Goal: Transaction & Acquisition: Purchase product/service

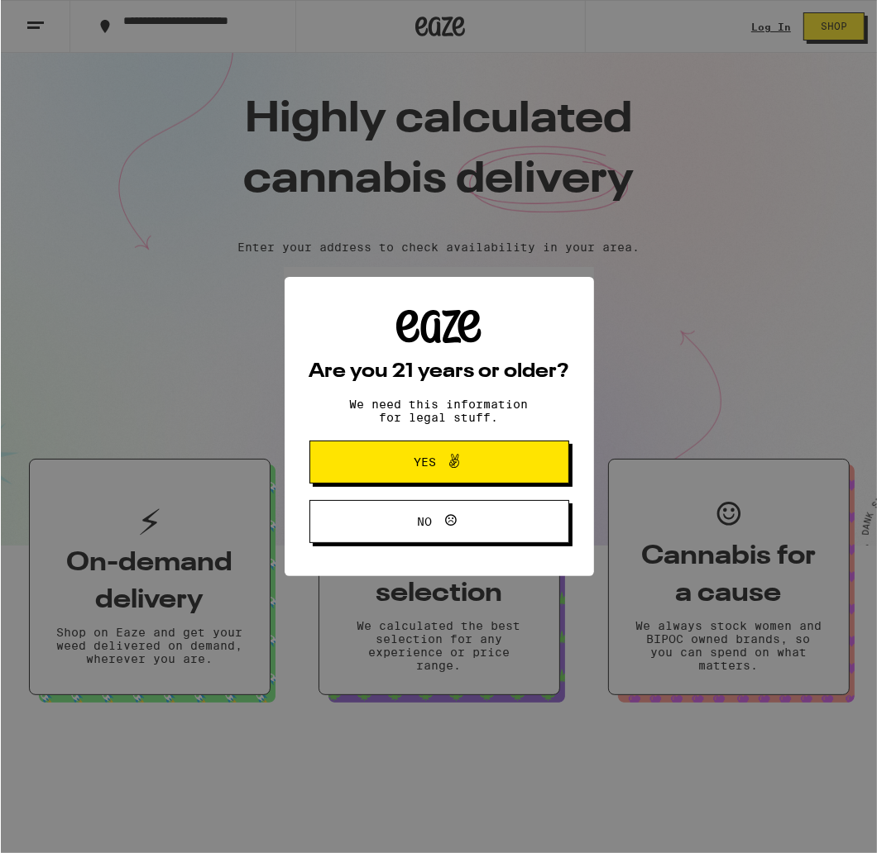
click at [777, 23] on div "Are you 21 years or older? We need this information for legal stuff. Yes No" at bounding box center [438, 426] width 876 height 853
click at [518, 484] on button "Yes" at bounding box center [438, 462] width 260 height 43
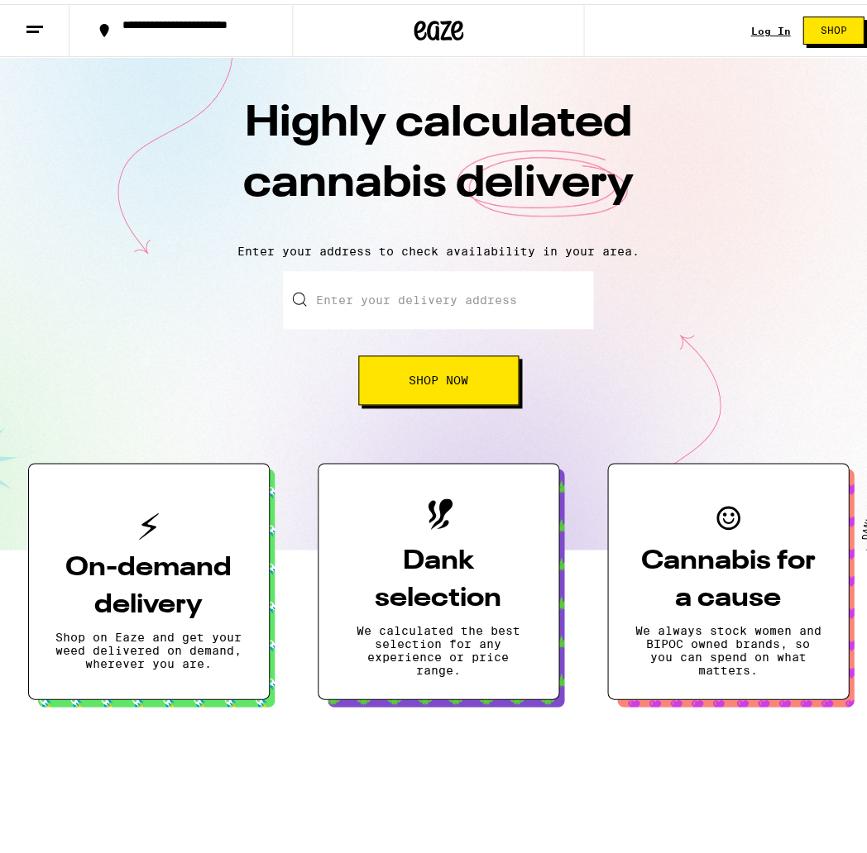
click at [432, 296] on input "Enter your delivery address" at bounding box center [438, 296] width 310 height 58
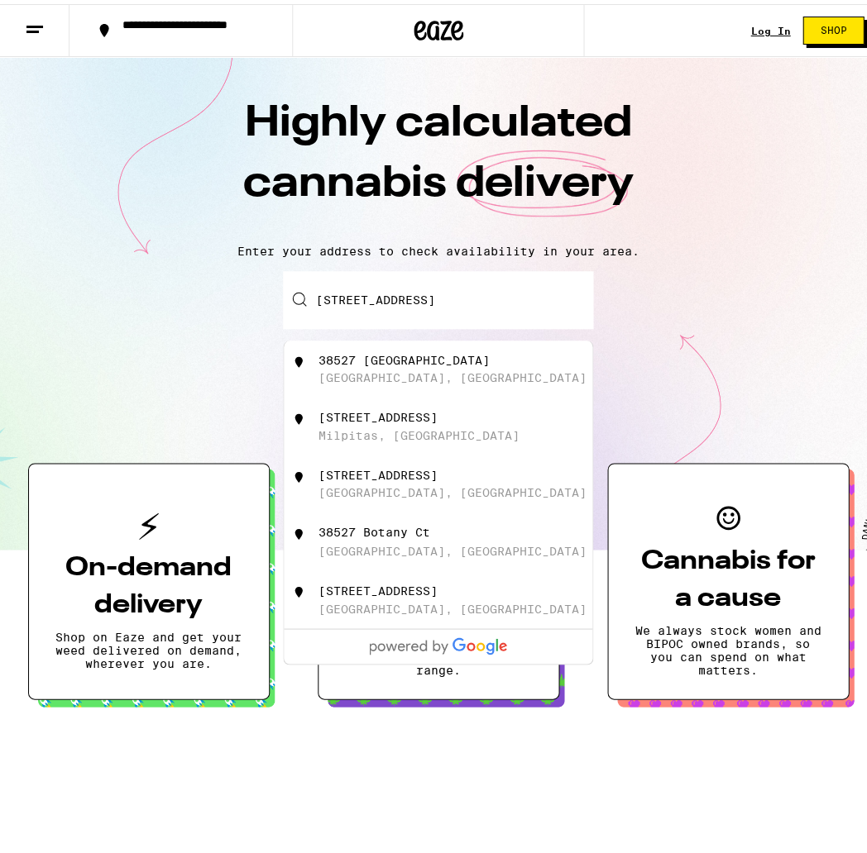
click at [443, 374] on div "38527 Botany Green Fremont, CA" at bounding box center [465, 365] width 295 height 31
type input "38527 Botany Green, Fremont, CA"
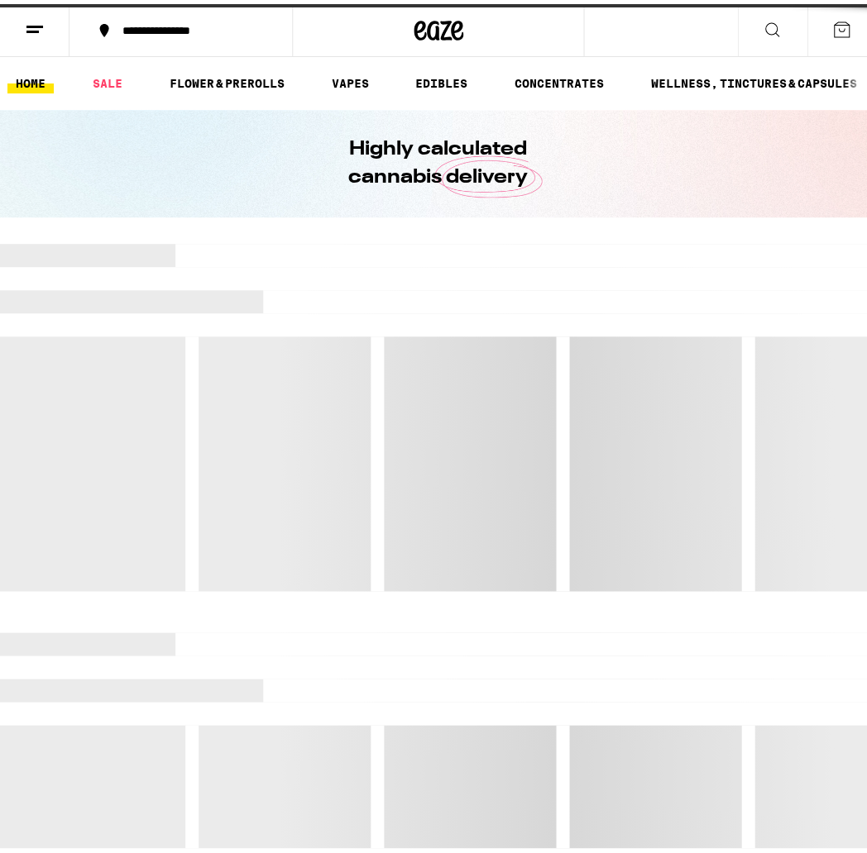
click at [443, 374] on div at bounding box center [438, 413] width 876 height 347
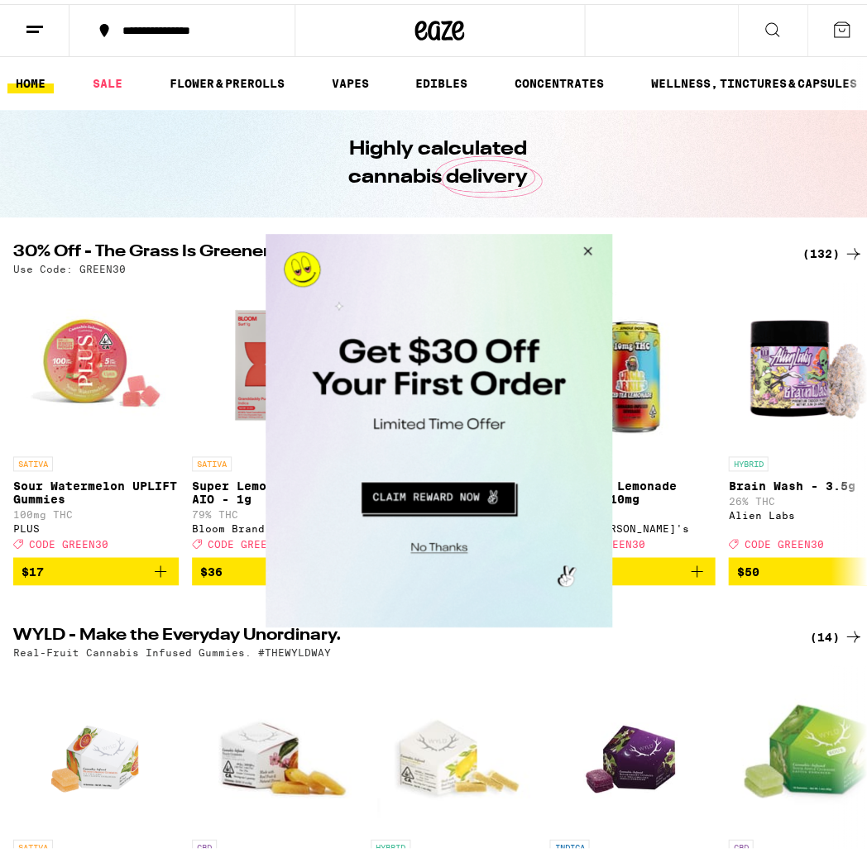
click at [585, 251] on button "Close Modal" at bounding box center [584, 254] width 45 height 40
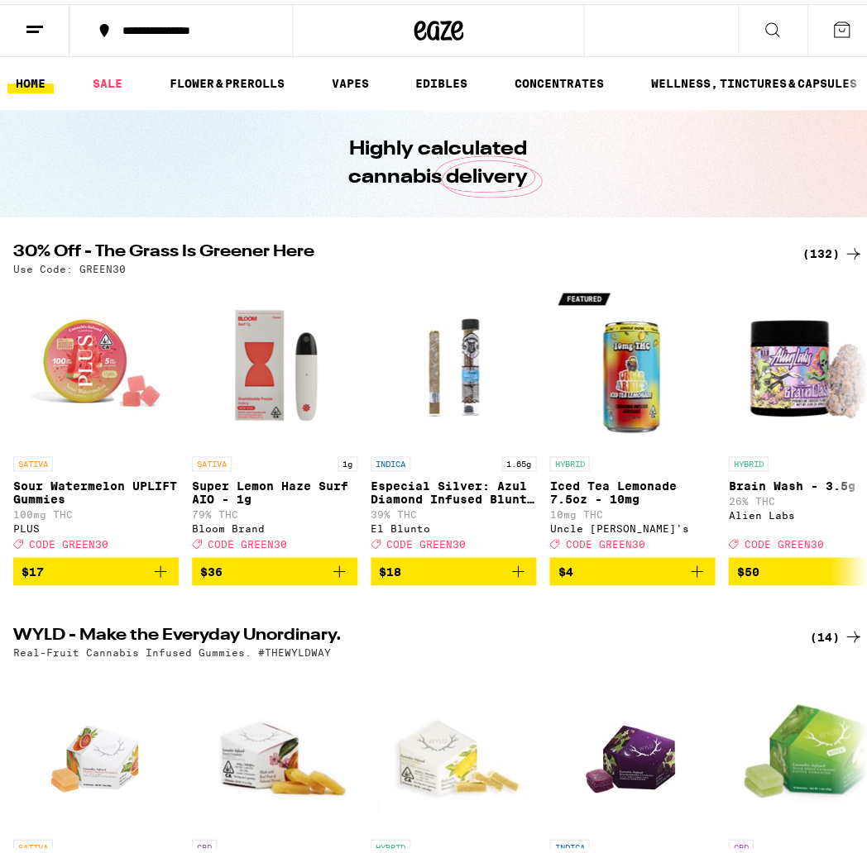
click at [831, 251] on div "(132)" at bounding box center [831, 250] width 61 height 20
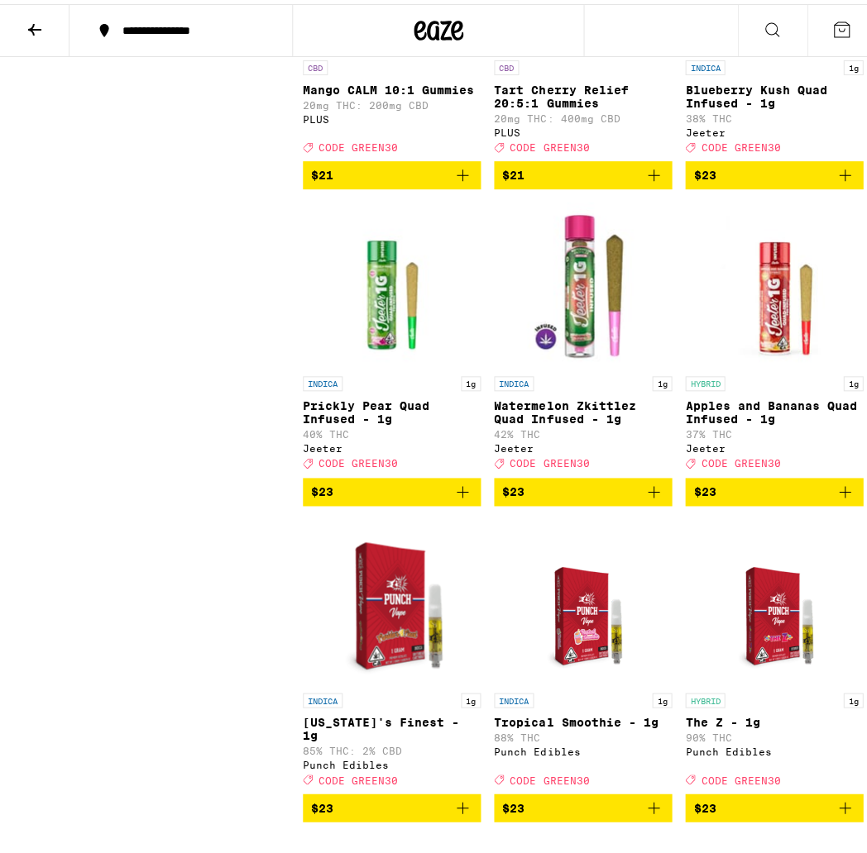
scroll to position [5200, 0]
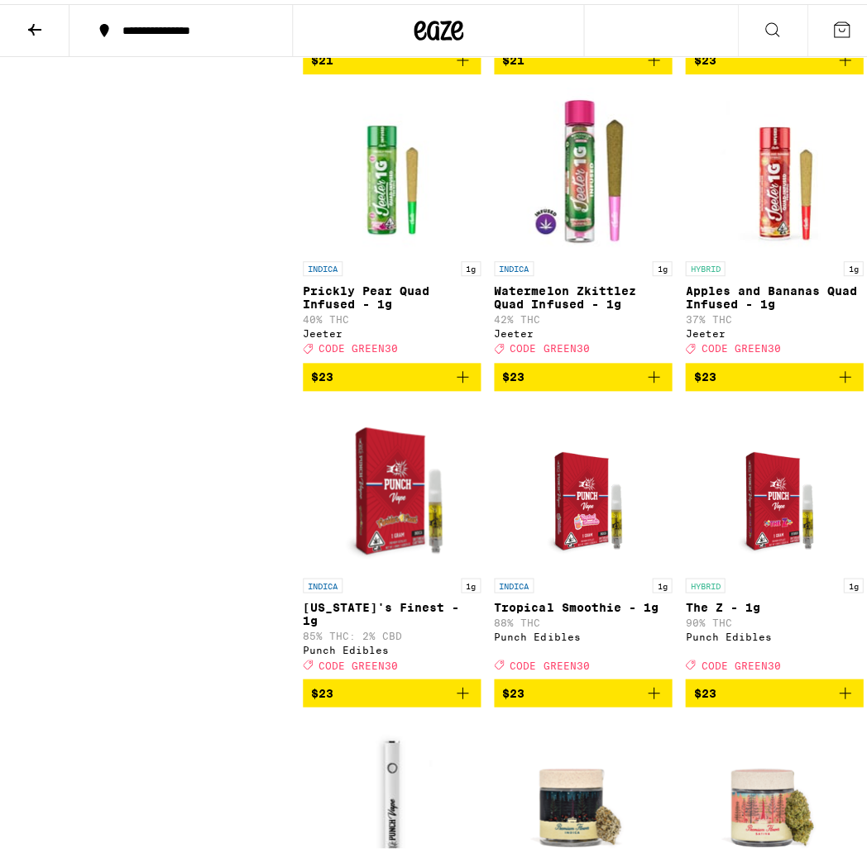
click at [643, 383] on icon "Add to bag" at bounding box center [653, 373] width 20 height 20
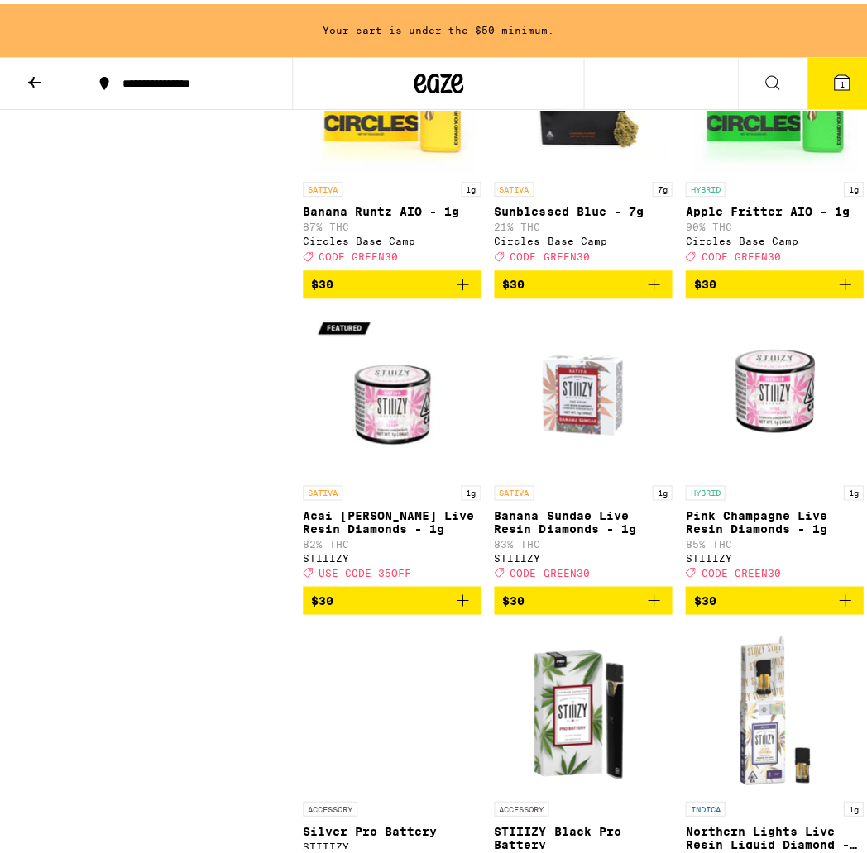
scroll to position [7969, 0]
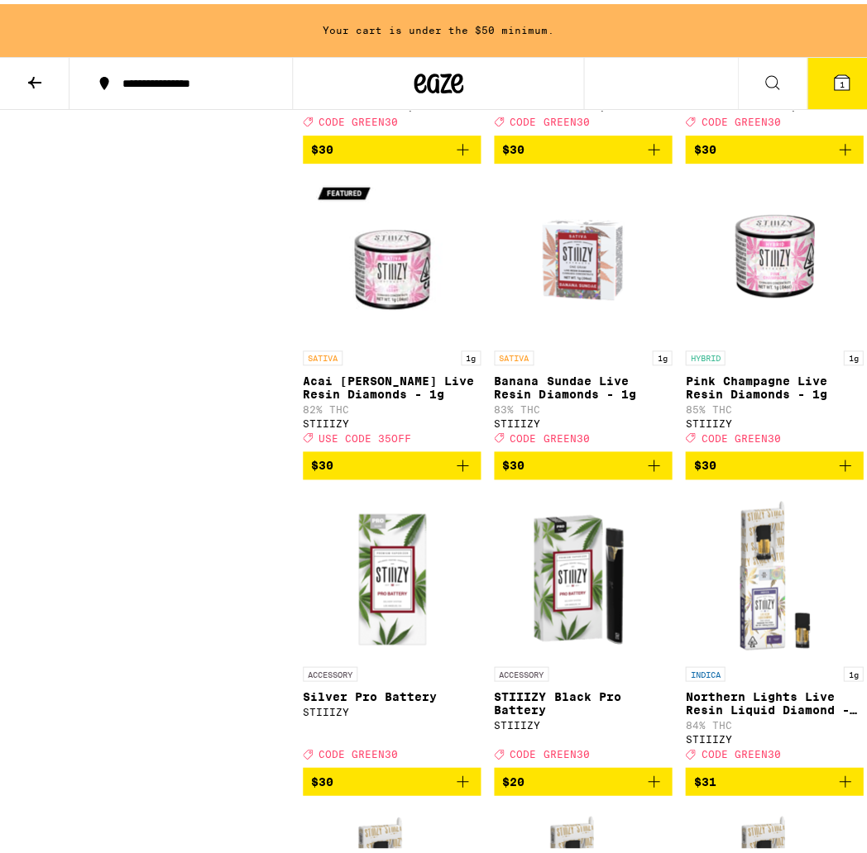
click at [837, 155] on icon "Add to bag" at bounding box center [844, 146] width 20 height 20
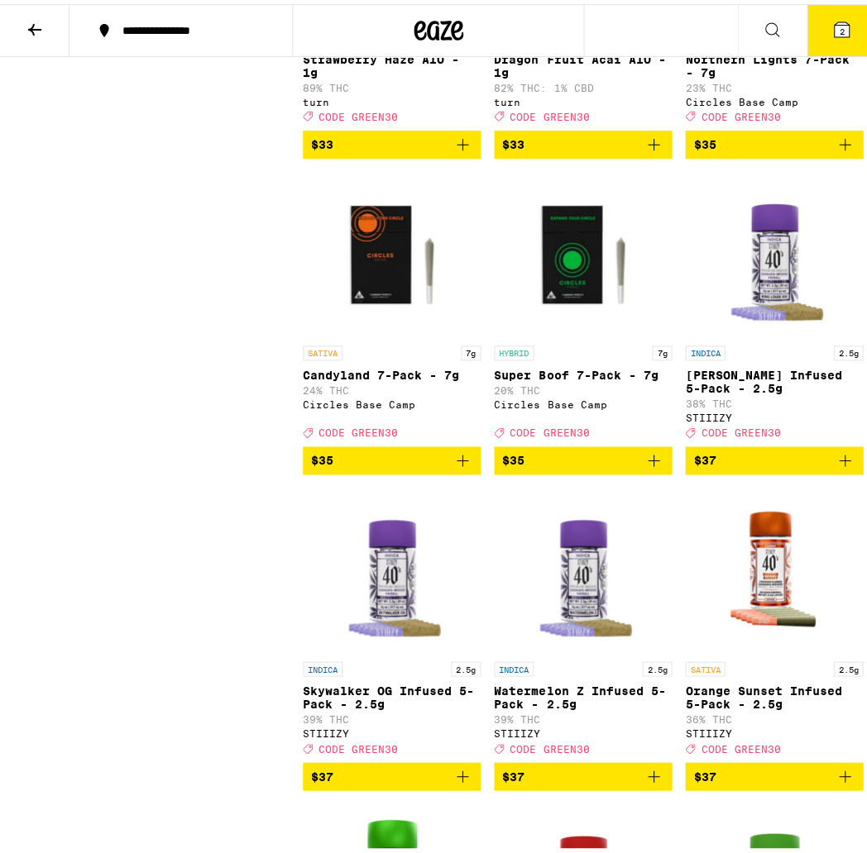
scroll to position [10532, 0]
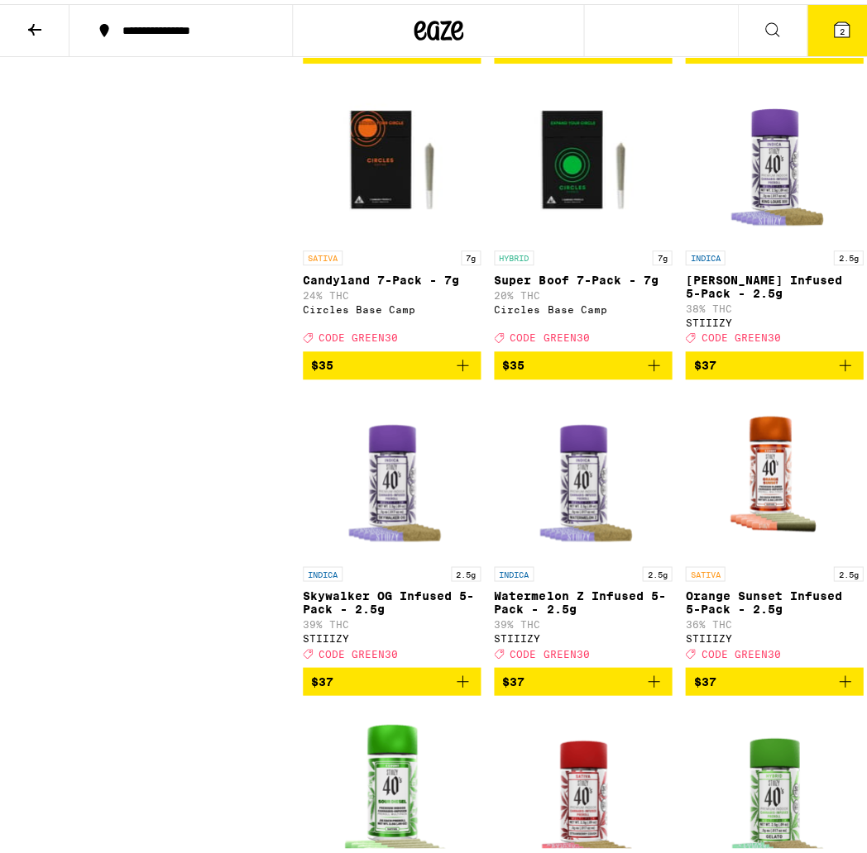
click at [33, 27] on icon at bounding box center [34, 26] width 13 height 12
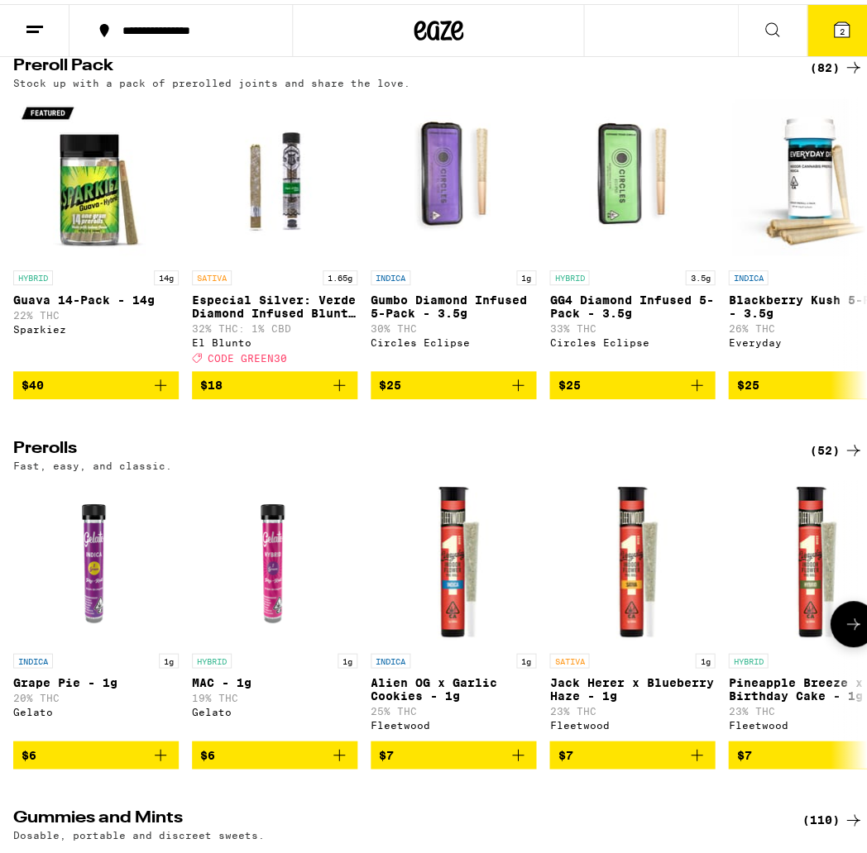
scroll to position [3961, 0]
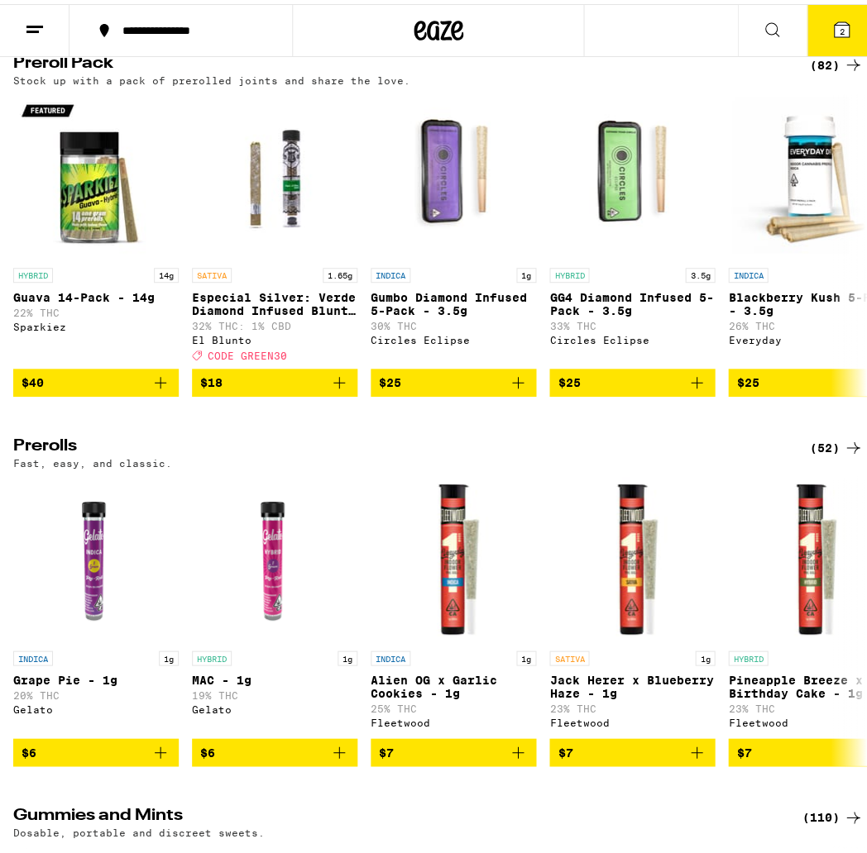
click at [809, 71] on div "(82)" at bounding box center [836, 61] width 54 height 20
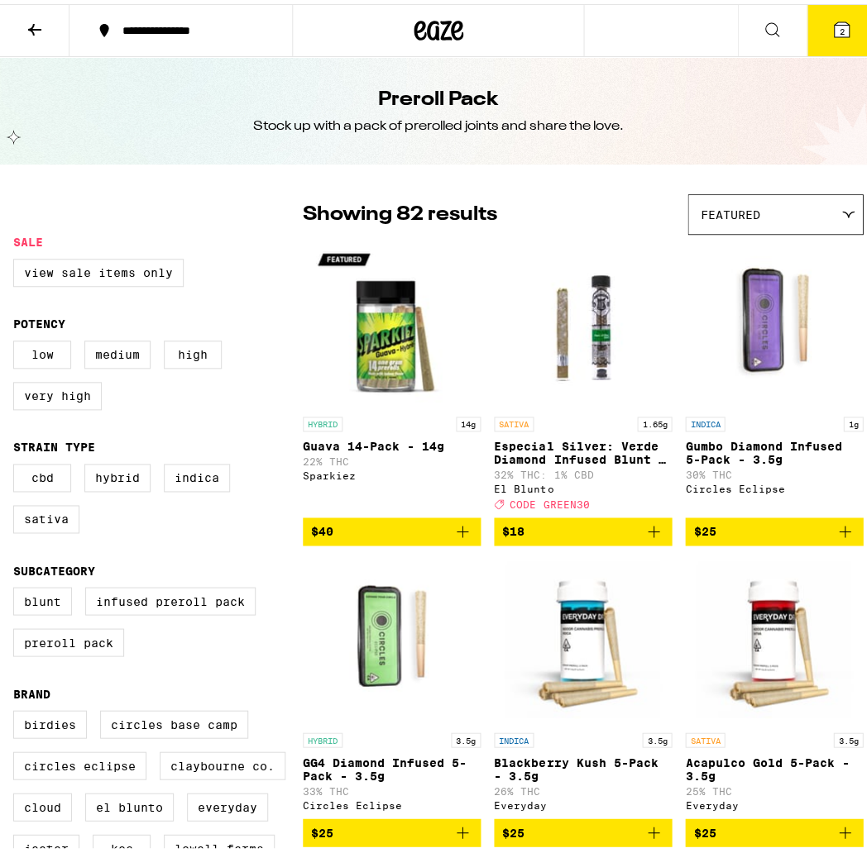
click at [848, 33] on button "2" at bounding box center [840, 26] width 69 height 51
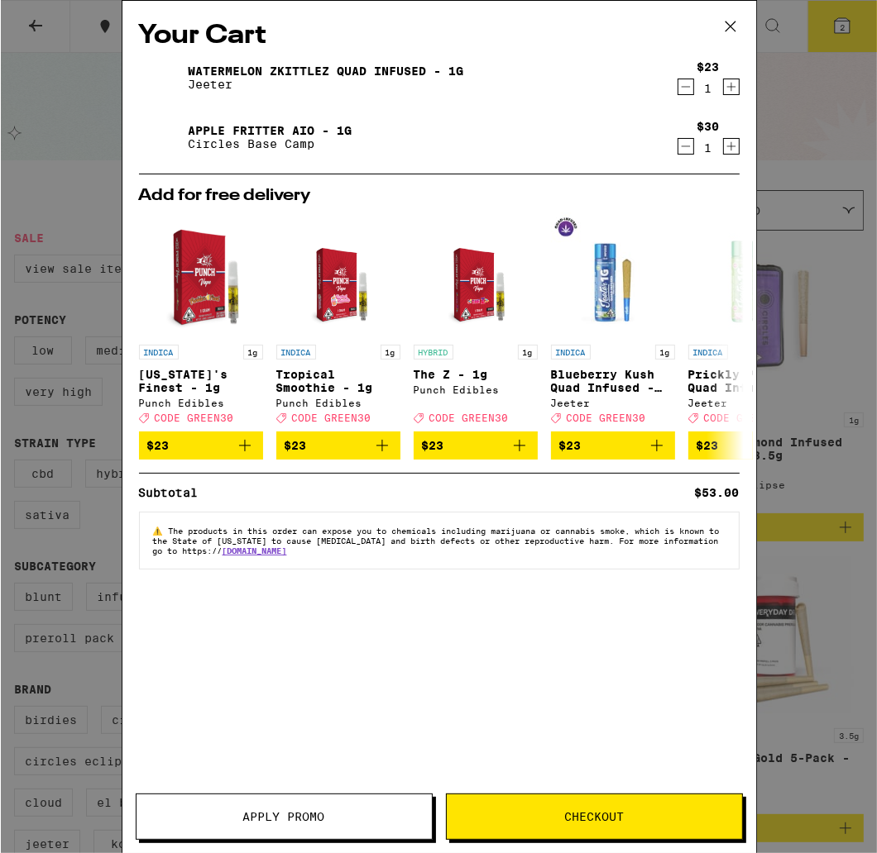
click at [805, 94] on div "Your Cart Watermelon Zkittlez Quad Infused - 1g Jeeter $23 1 Apple Fritter AIO …" at bounding box center [438, 426] width 876 height 853
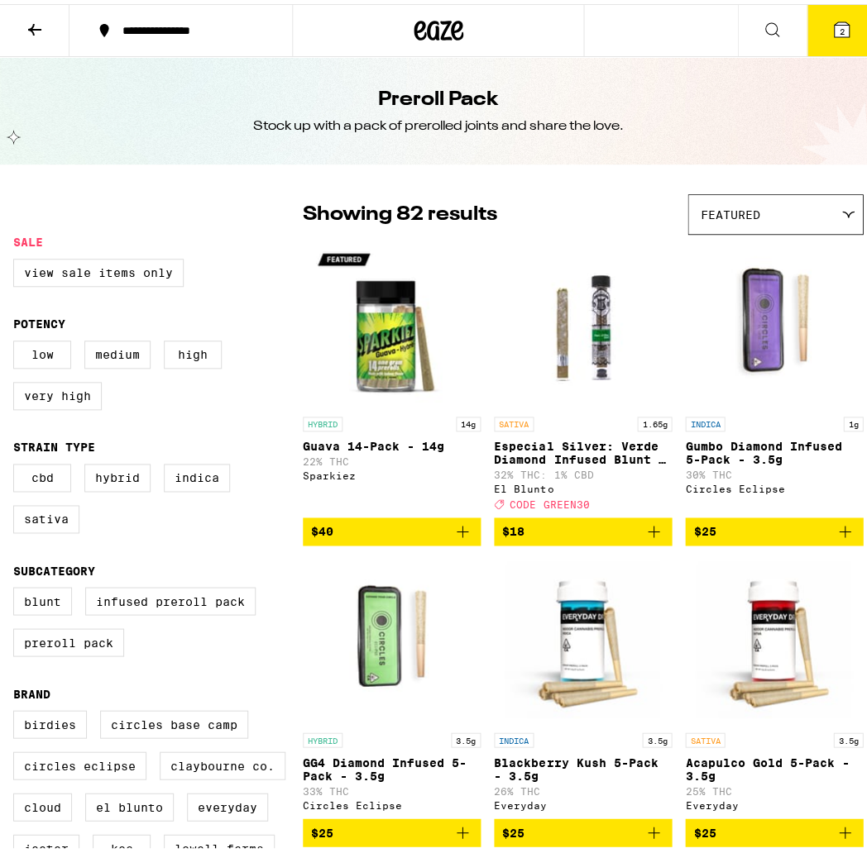
click at [807, 26] on button "2" at bounding box center [840, 26] width 69 height 51
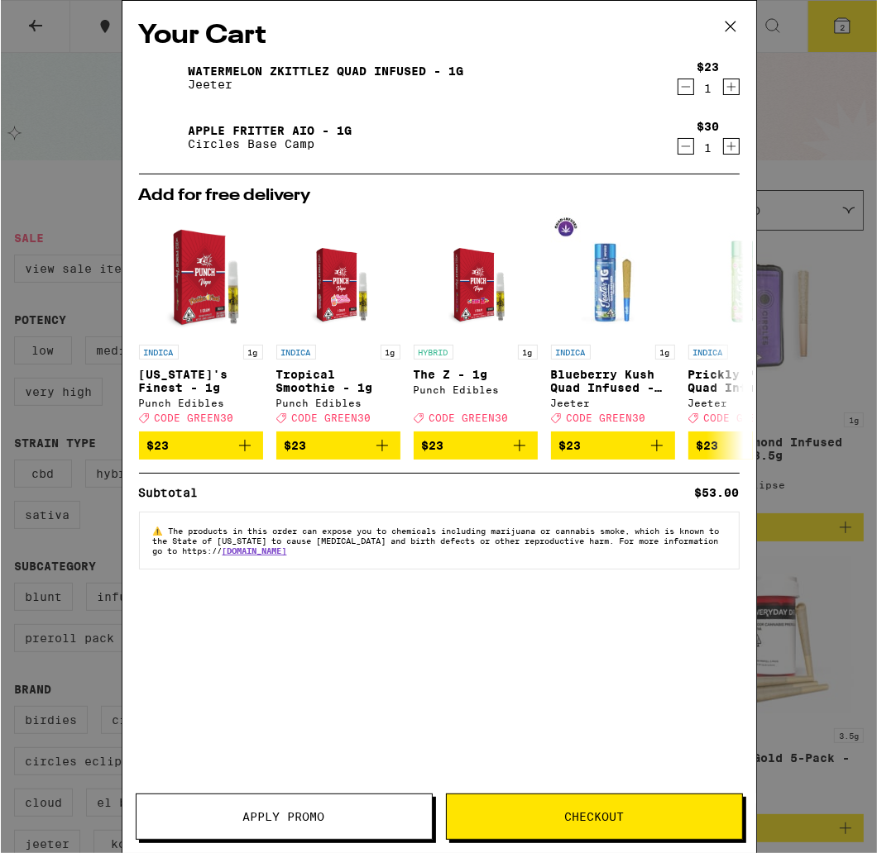
click at [289, 827] on button "Apply Promo" at bounding box center [283, 817] width 297 height 46
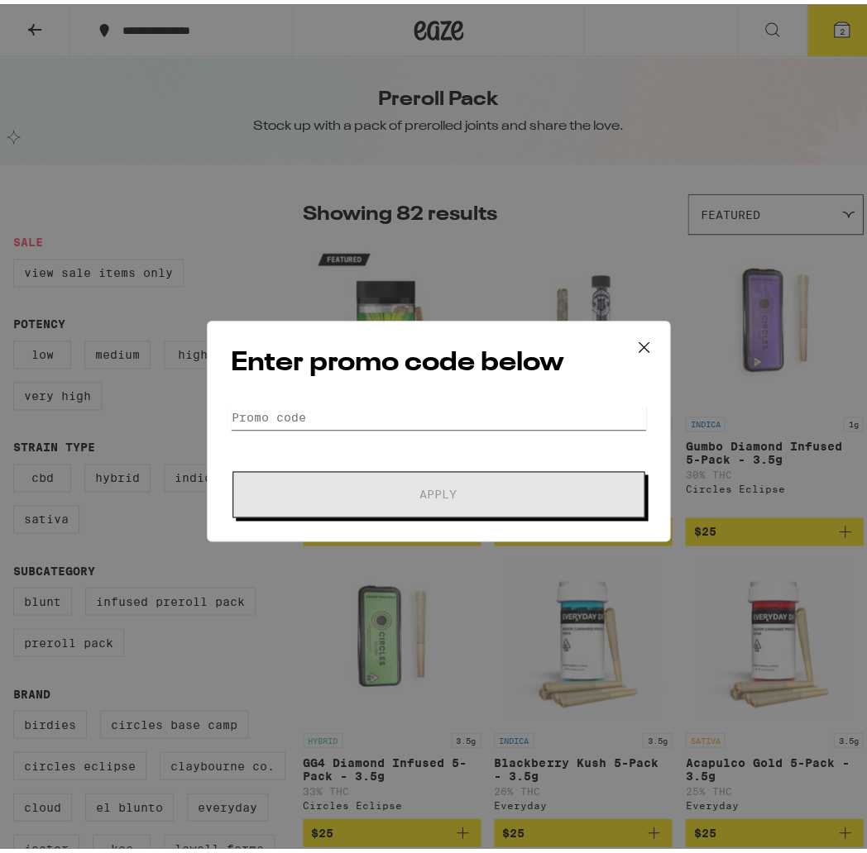
click at [344, 411] on input "Promo Code" at bounding box center [438, 413] width 415 height 25
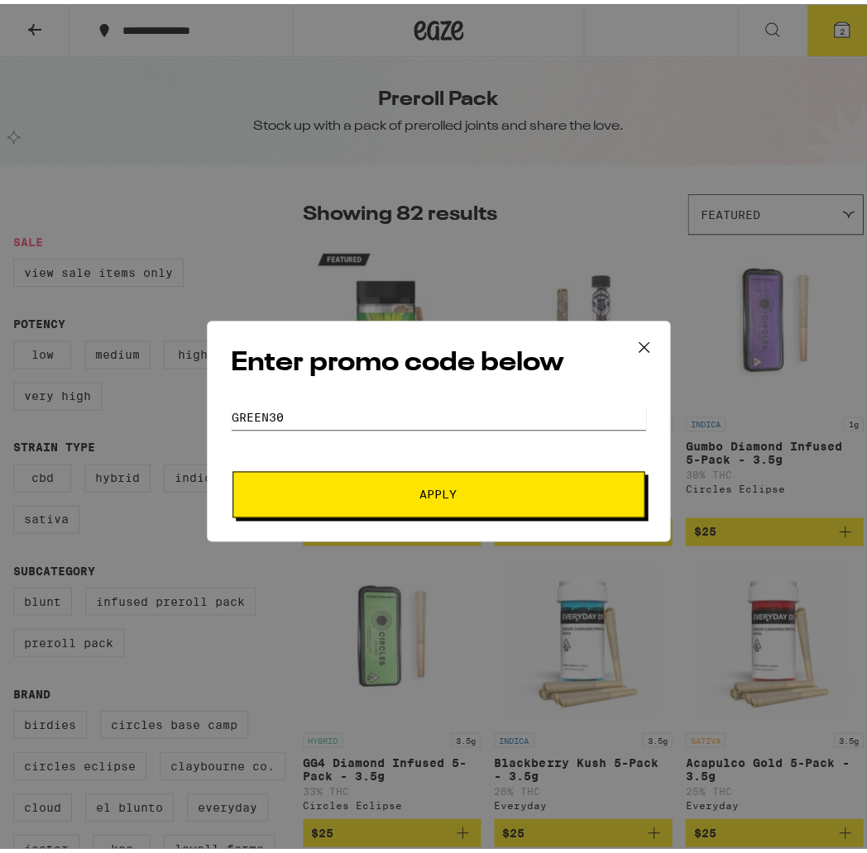
type input "GREEN30"
click at [433, 490] on button "Apply" at bounding box center [438, 490] width 412 height 46
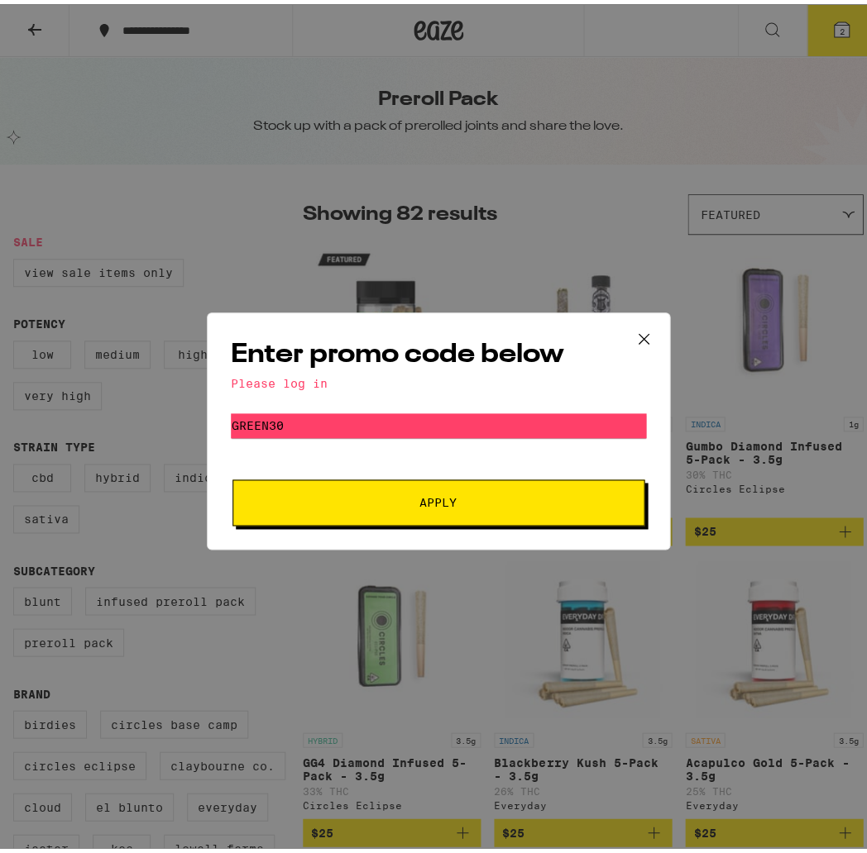
click at [638, 334] on icon at bounding box center [643, 334] width 10 height 10
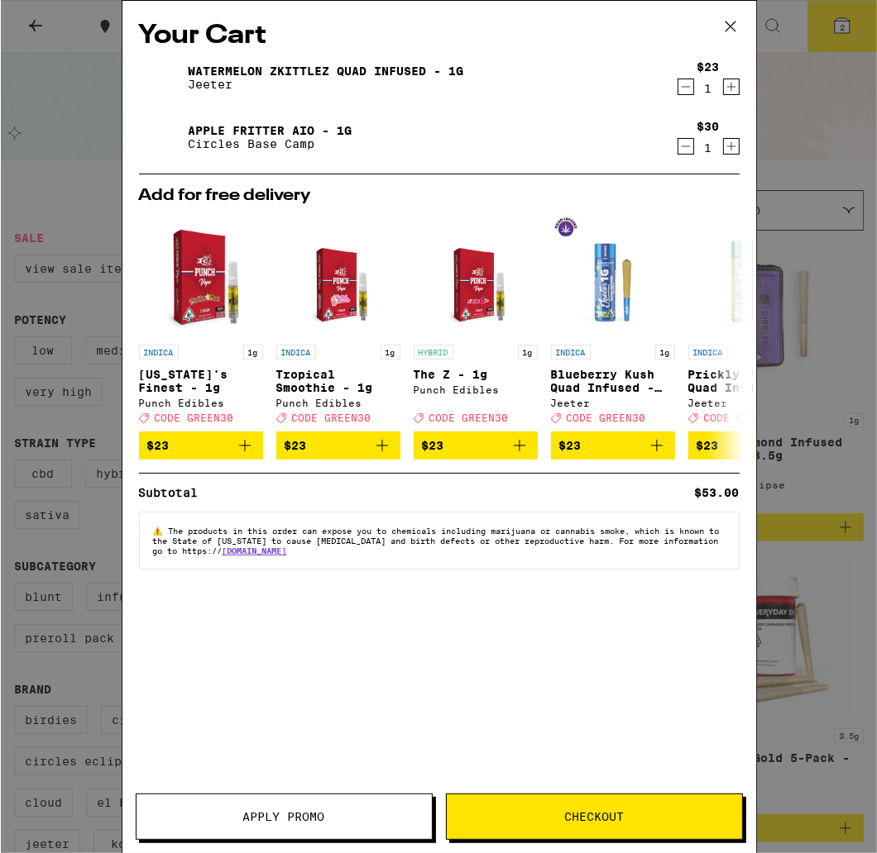
click at [866, 381] on div "Your Cart Watermelon Zkittlez Quad Infused - 1g Jeeter $23 1 Apple Fritter AIO …" at bounding box center [438, 426] width 876 height 853
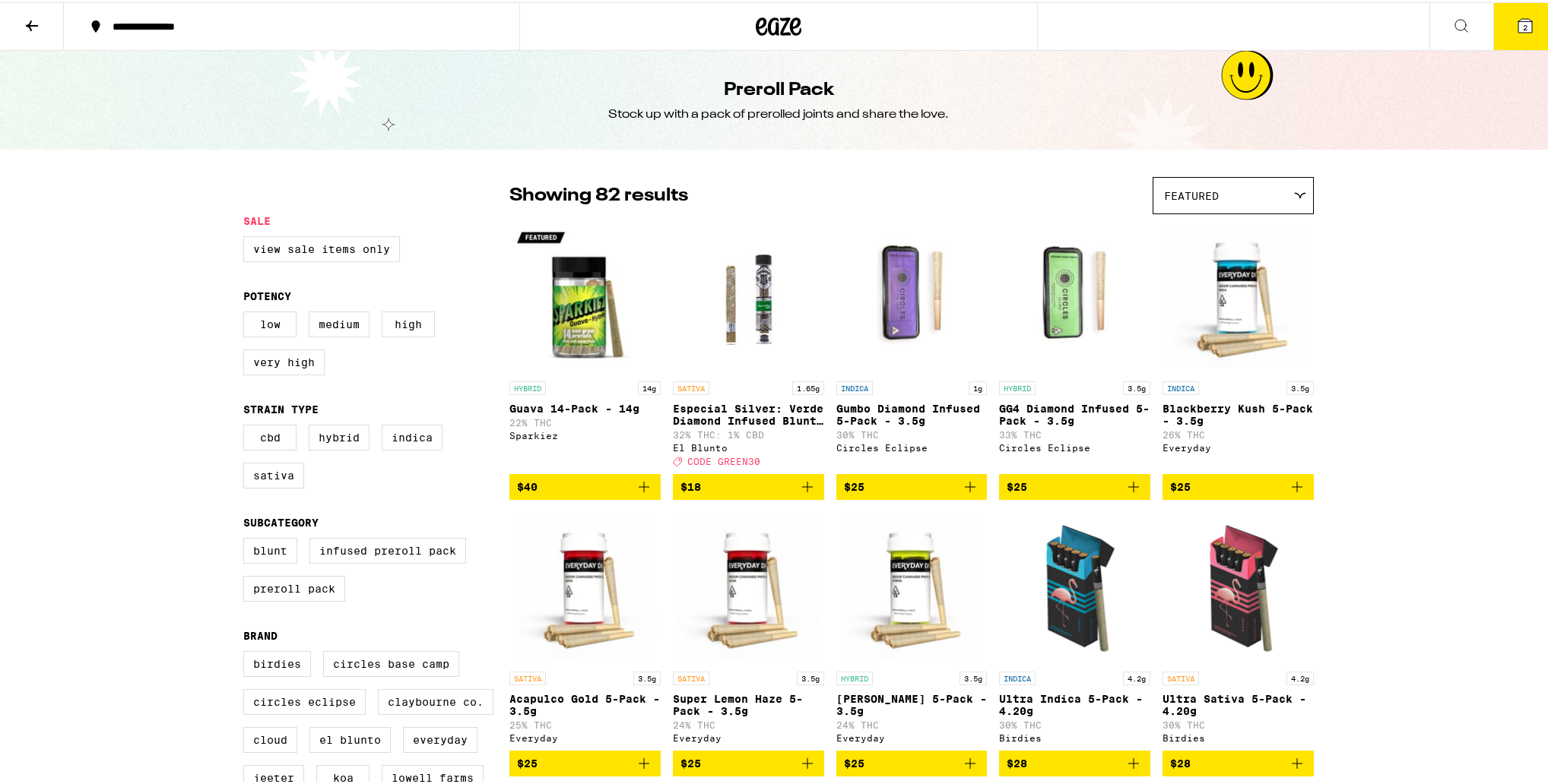
click at [16, 21] on button at bounding box center [31, 25] width 63 height 48
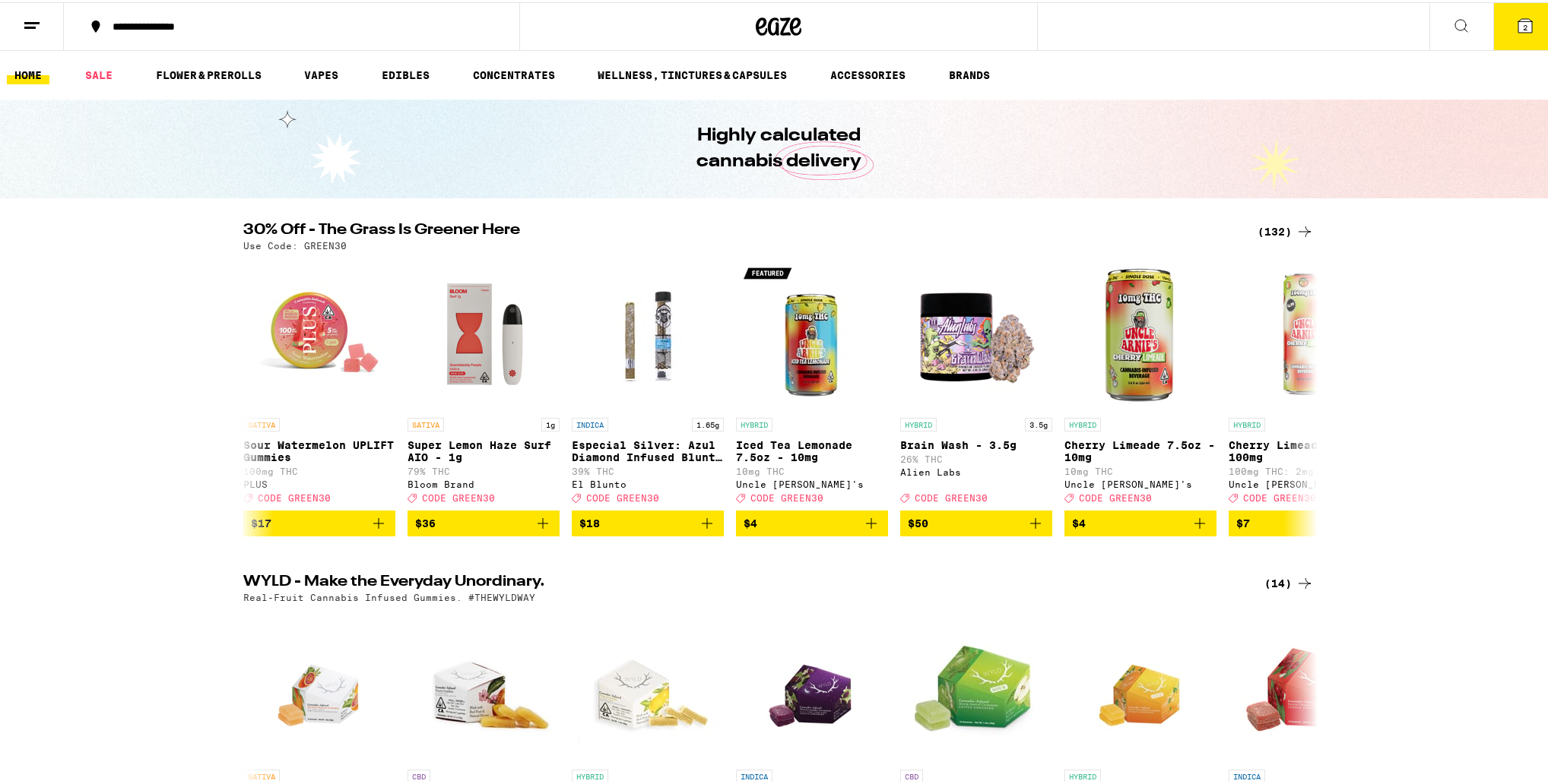
click at [18, 24] on button at bounding box center [31, 25] width 63 height 48
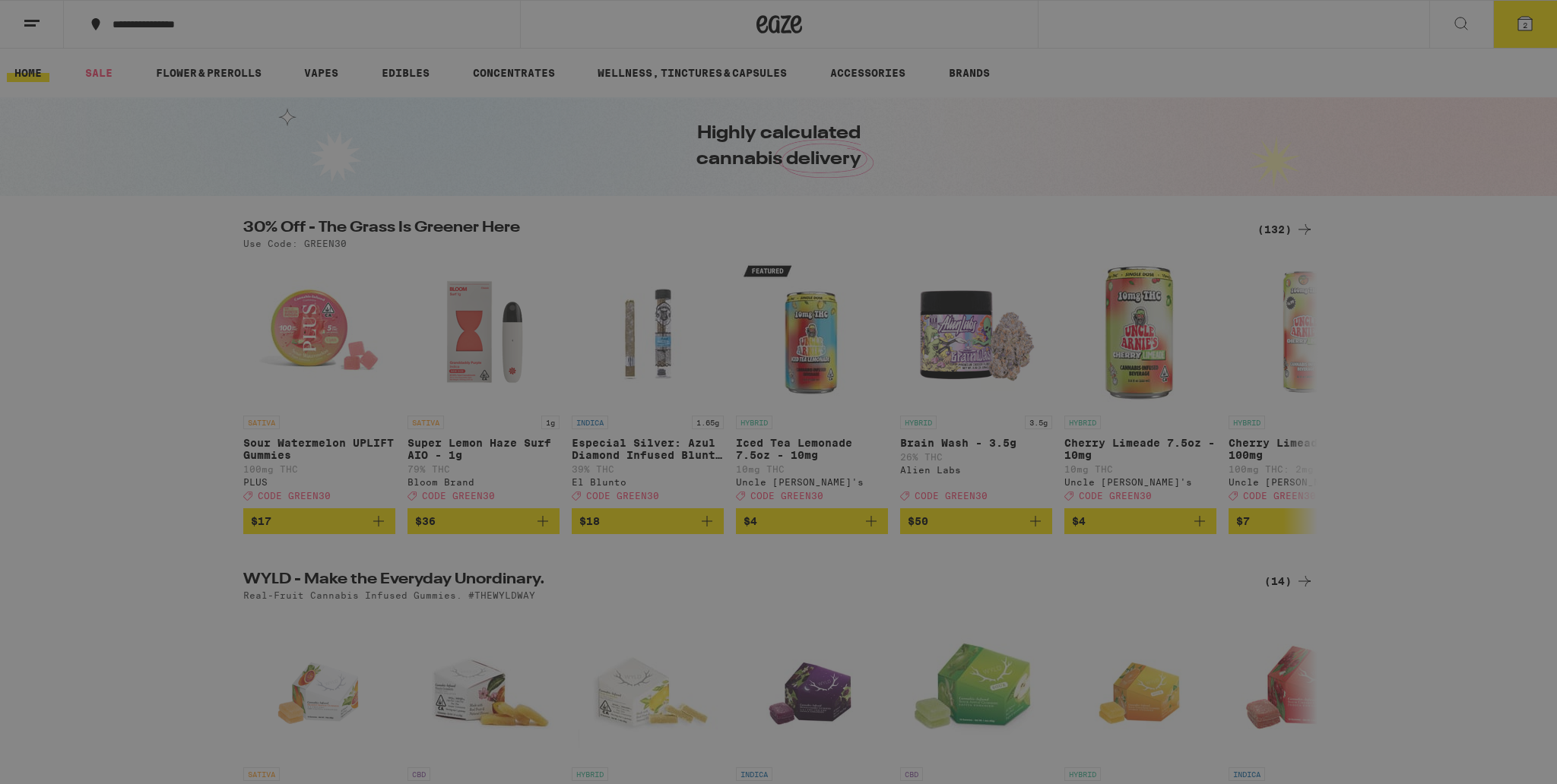
click at [116, 70] on button "Log In" at bounding box center [210, 80] width 267 height 30
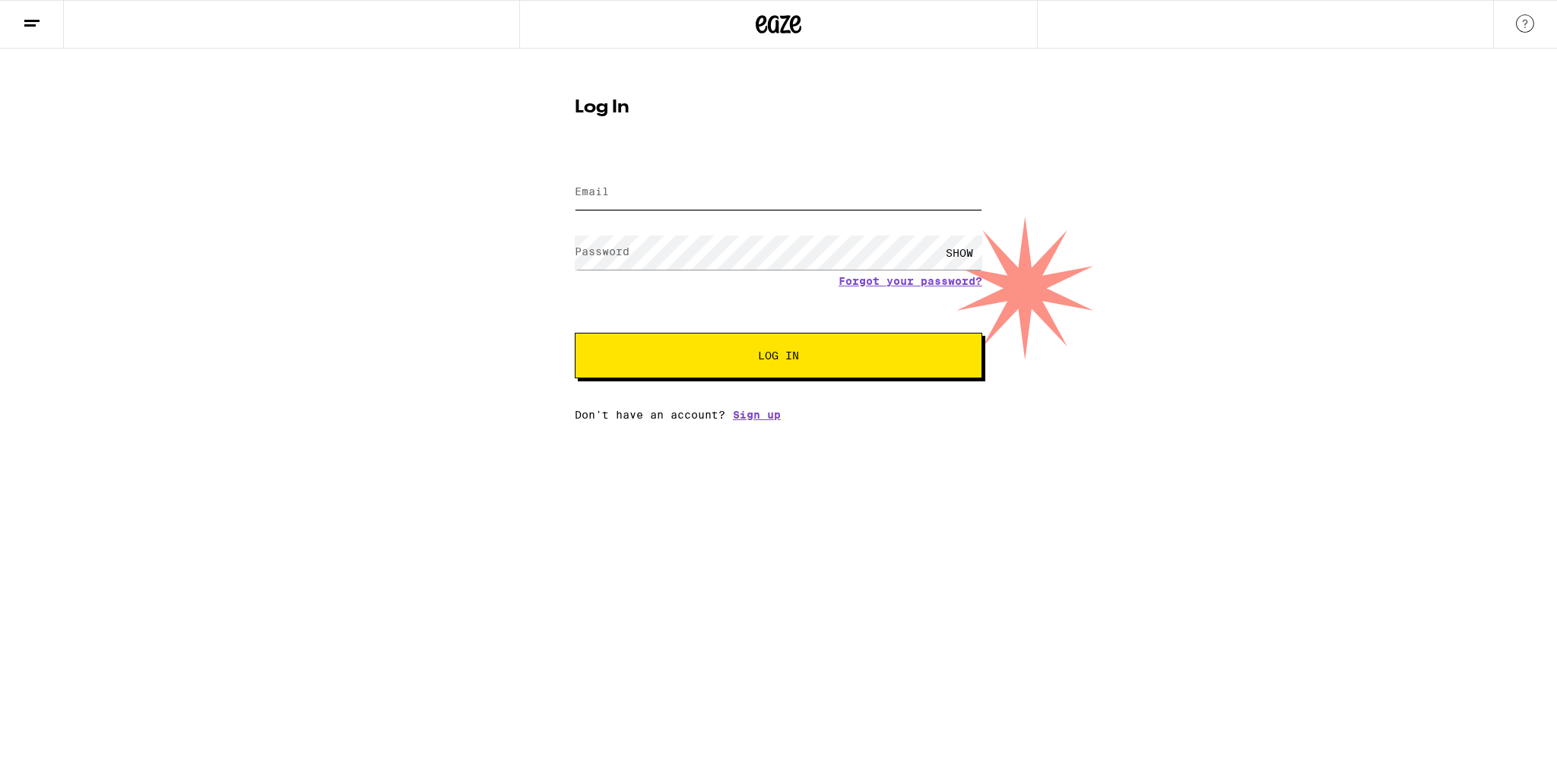
type input "wangtongsyd@gmail.com"
click at [701, 331] on form "Email Email wangtongsyd@gmail.com Password Password SHOW Forgot your password? …" at bounding box center [778, 267] width 407 height 223
click at [705, 355] on span "Log In" at bounding box center [778, 356] width 284 height 11
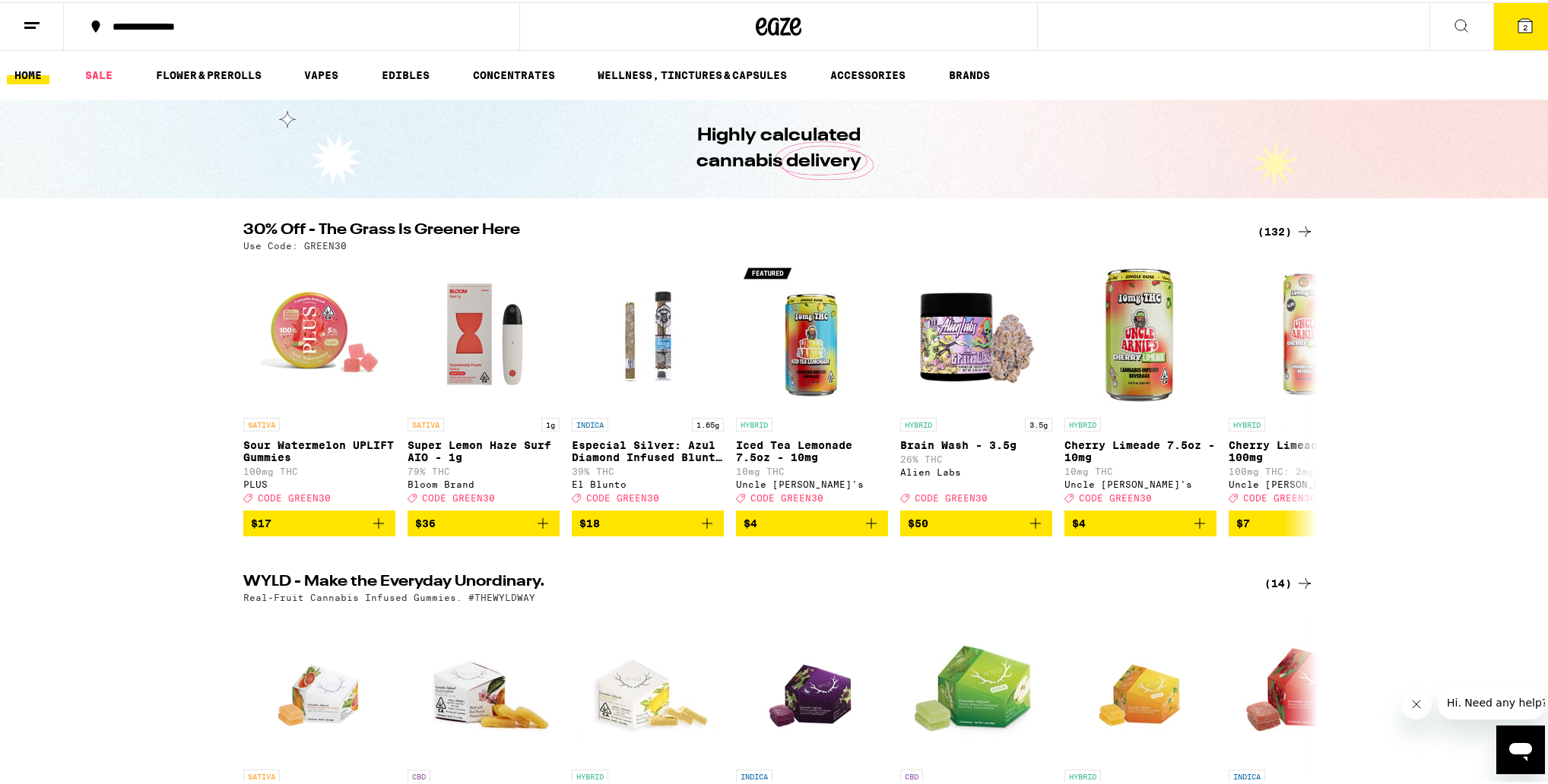
click at [796, 30] on icon at bounding box center [1525, 24] width 18 height 18
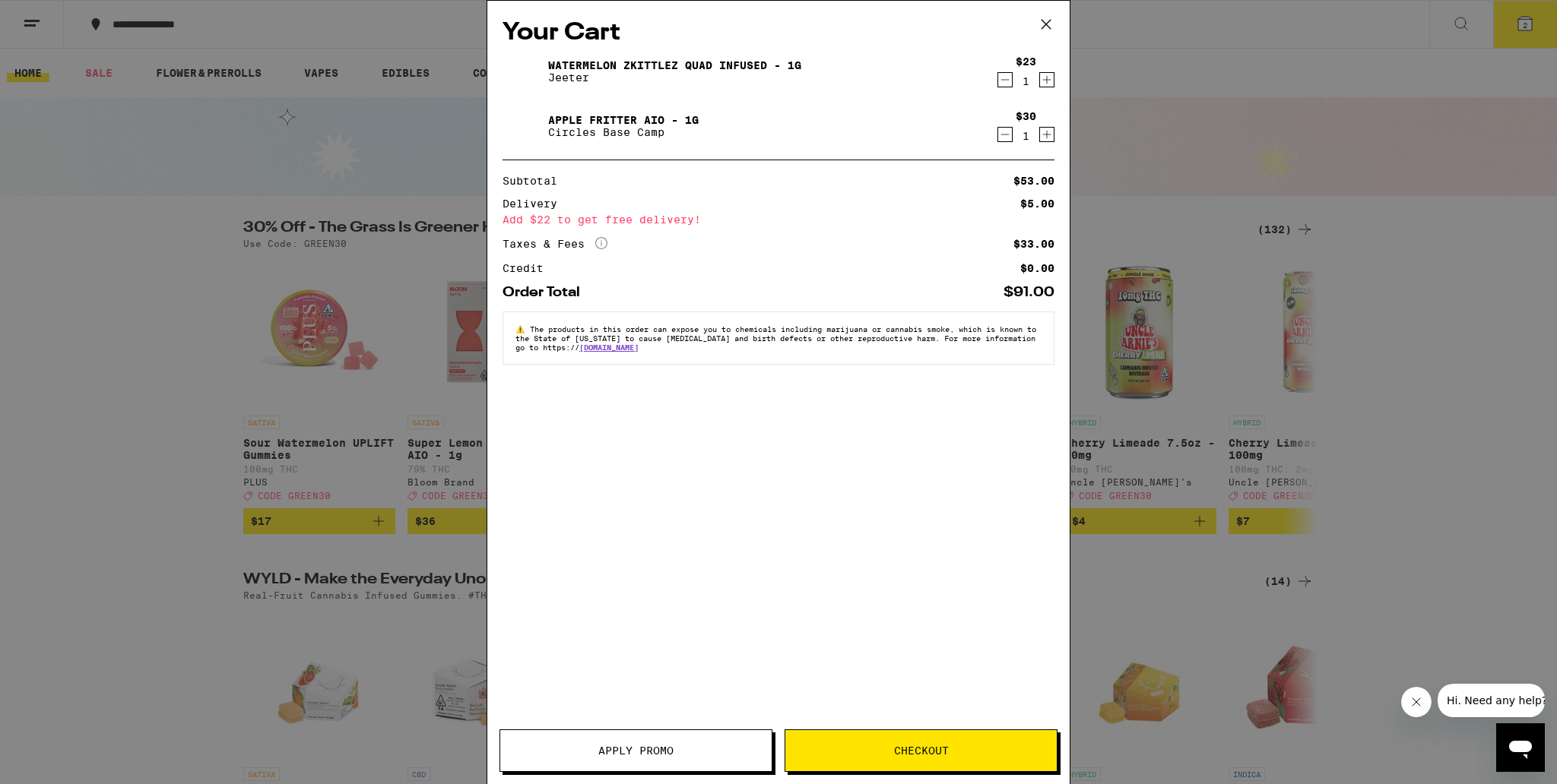
click at [569, 760] on button "Apply Promo" at bounding box center [635, 751] width 273 height 42
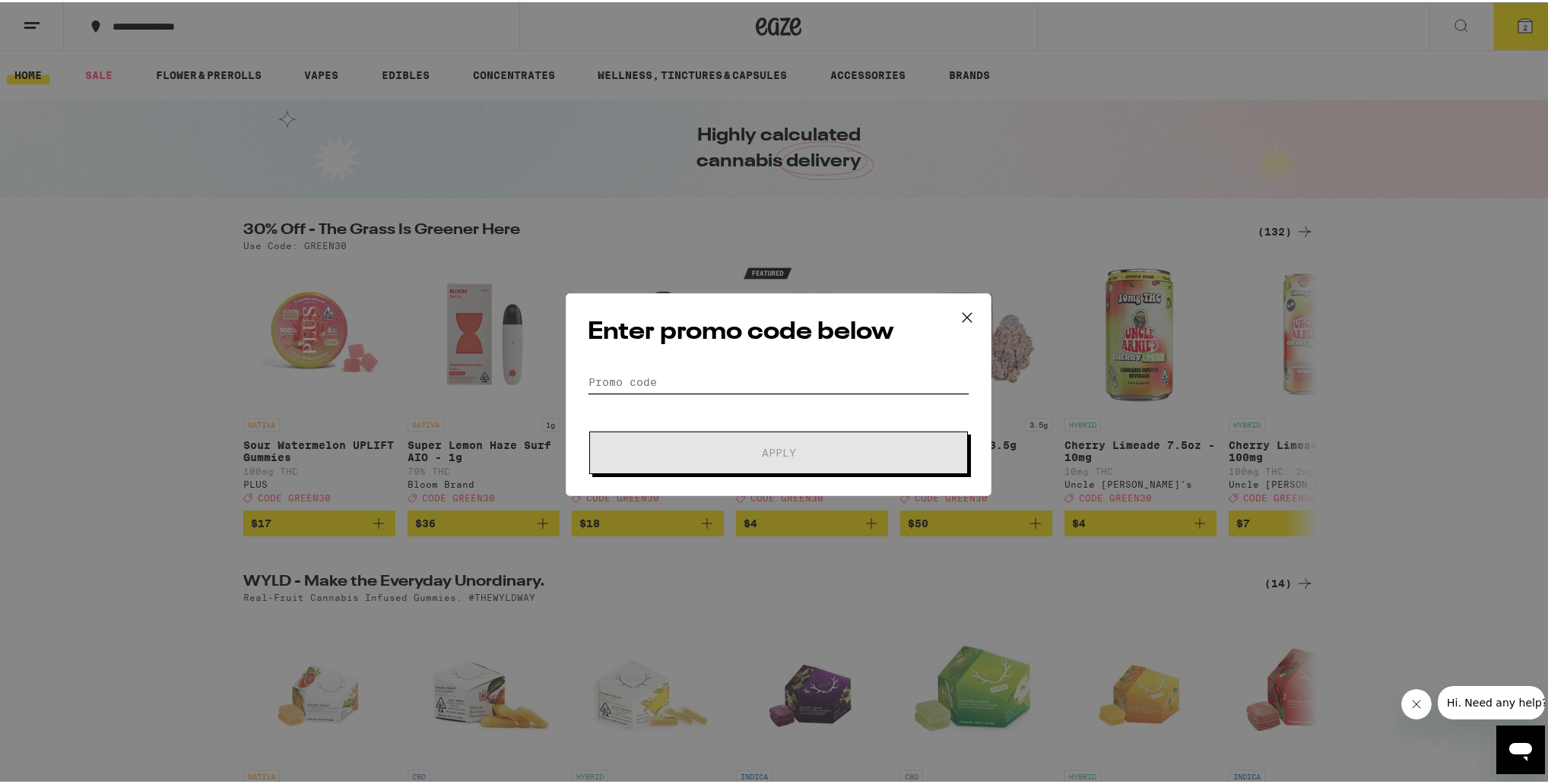
click at [708, 380] on input "Promo Code" at bounding box center [778, 380] width 381 height 23
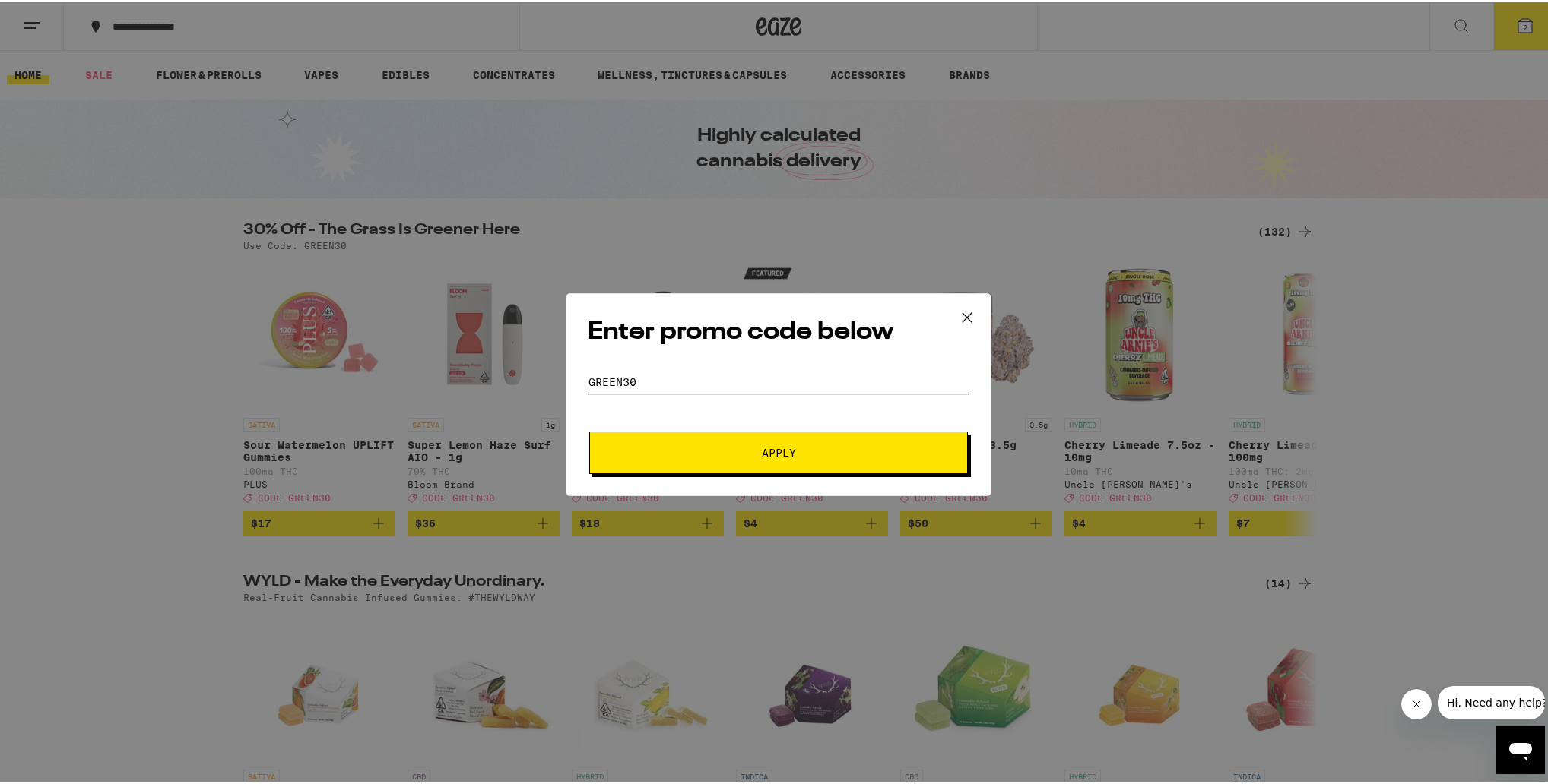
type input "GREEN30"
click at [774, 450] on button "Apply" at bounding box center [779, 450] width 379 height 42
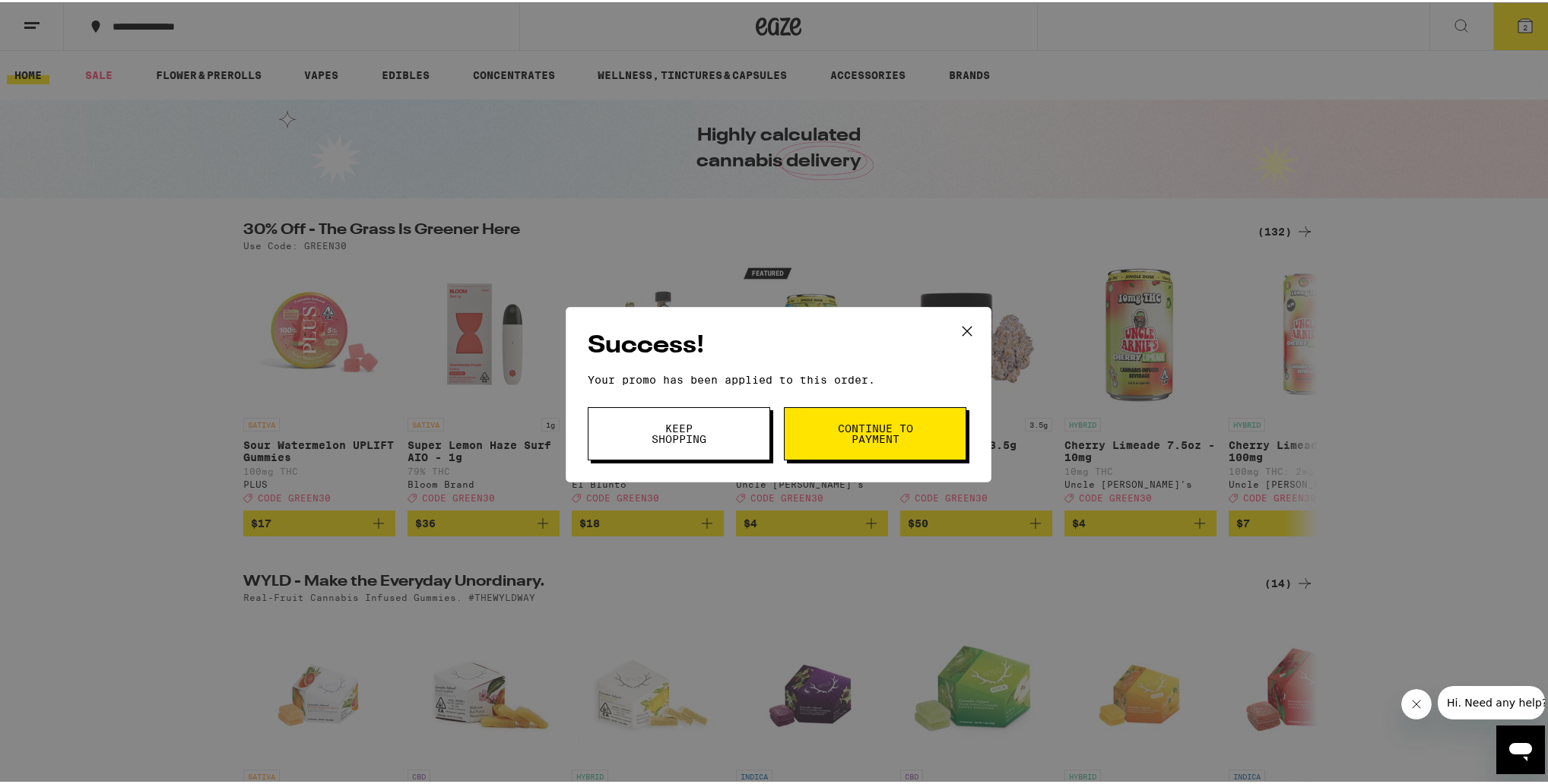
click at [681, 437] on span "Keep Shopping" at bounding box center [678, 431] width 77 height 21
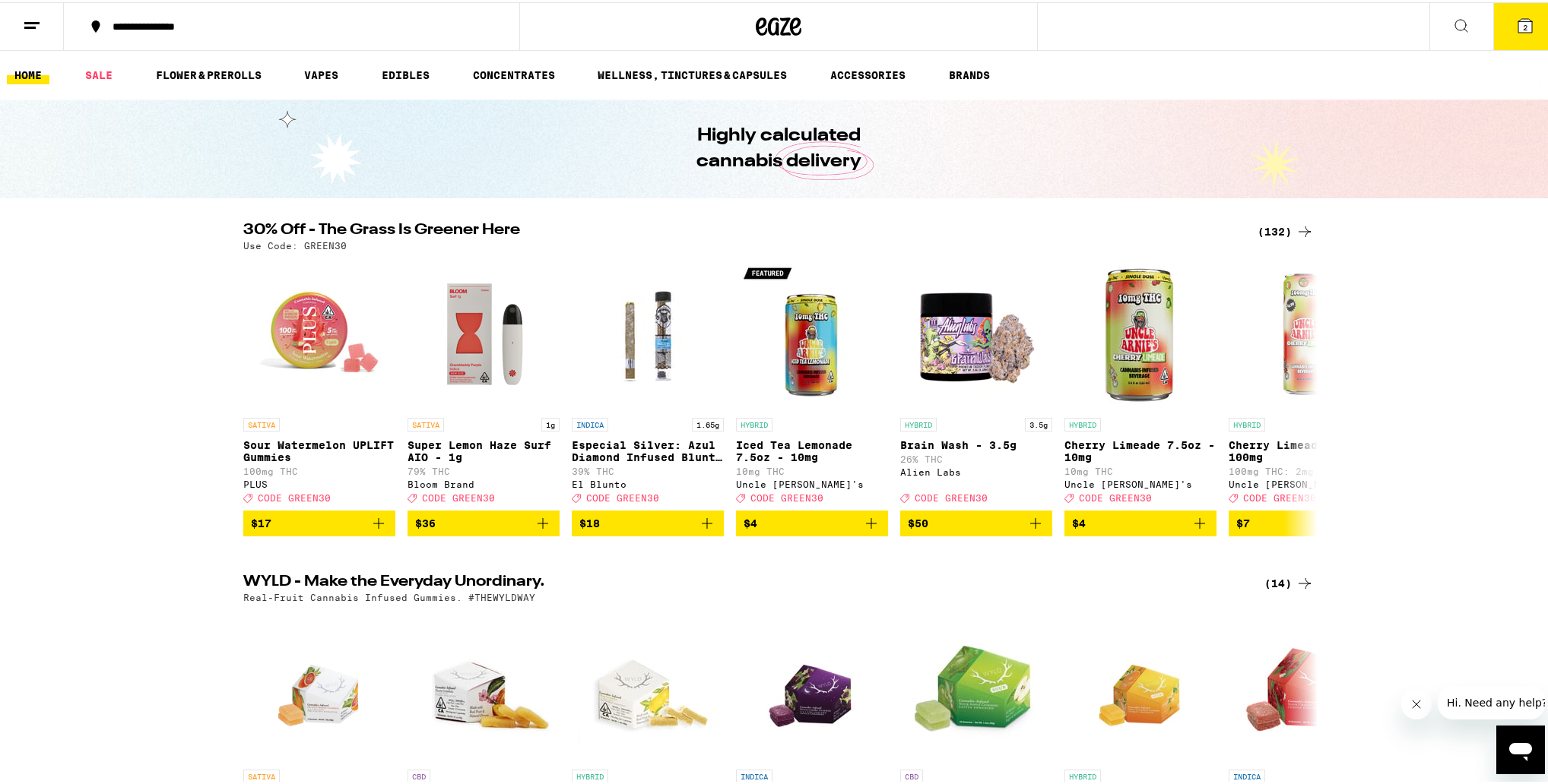
scroll to position [0, 3]
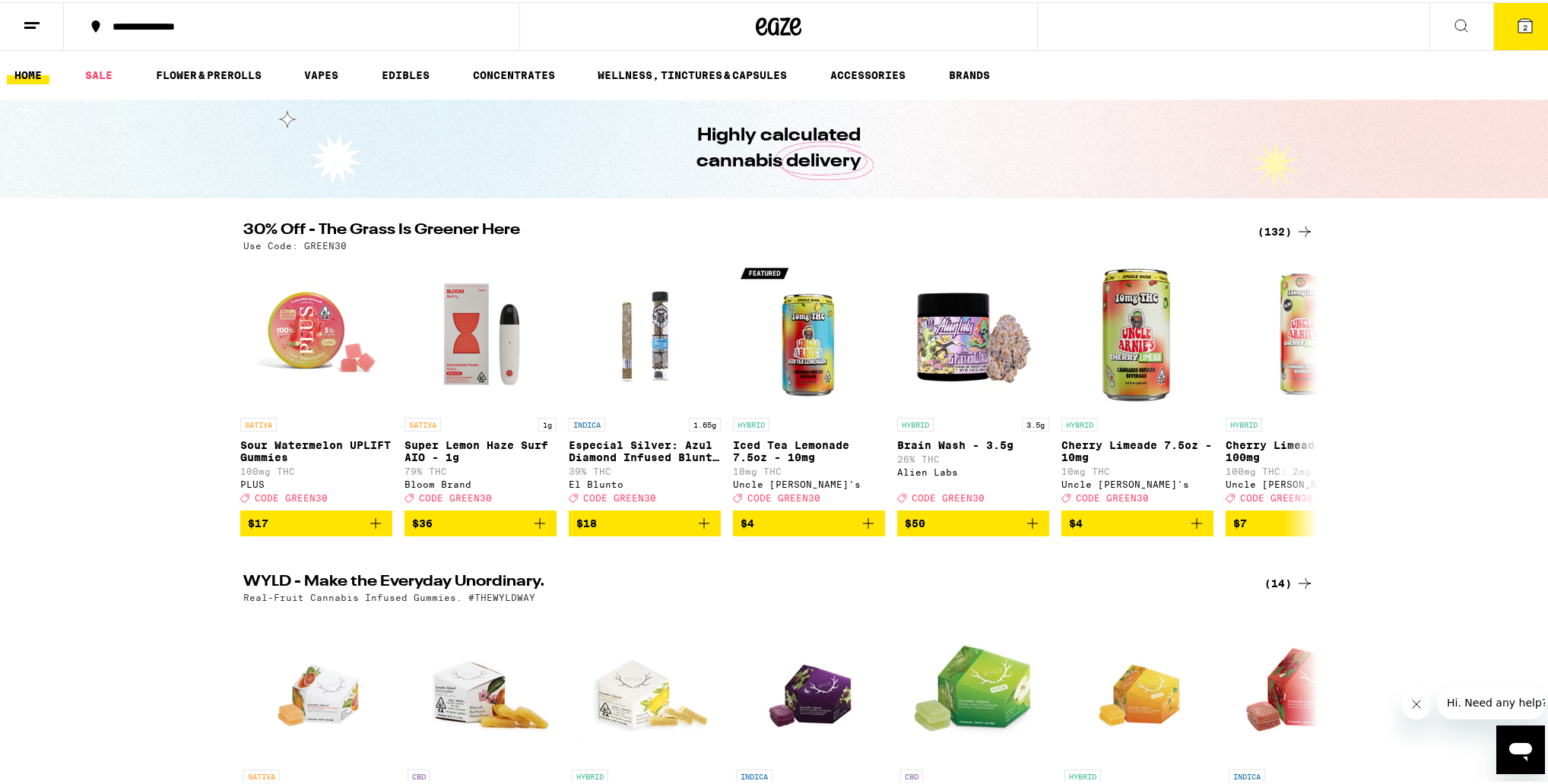
click at [796, 37] on button "2" at bounding box center [1524, 24] width 63 height 47
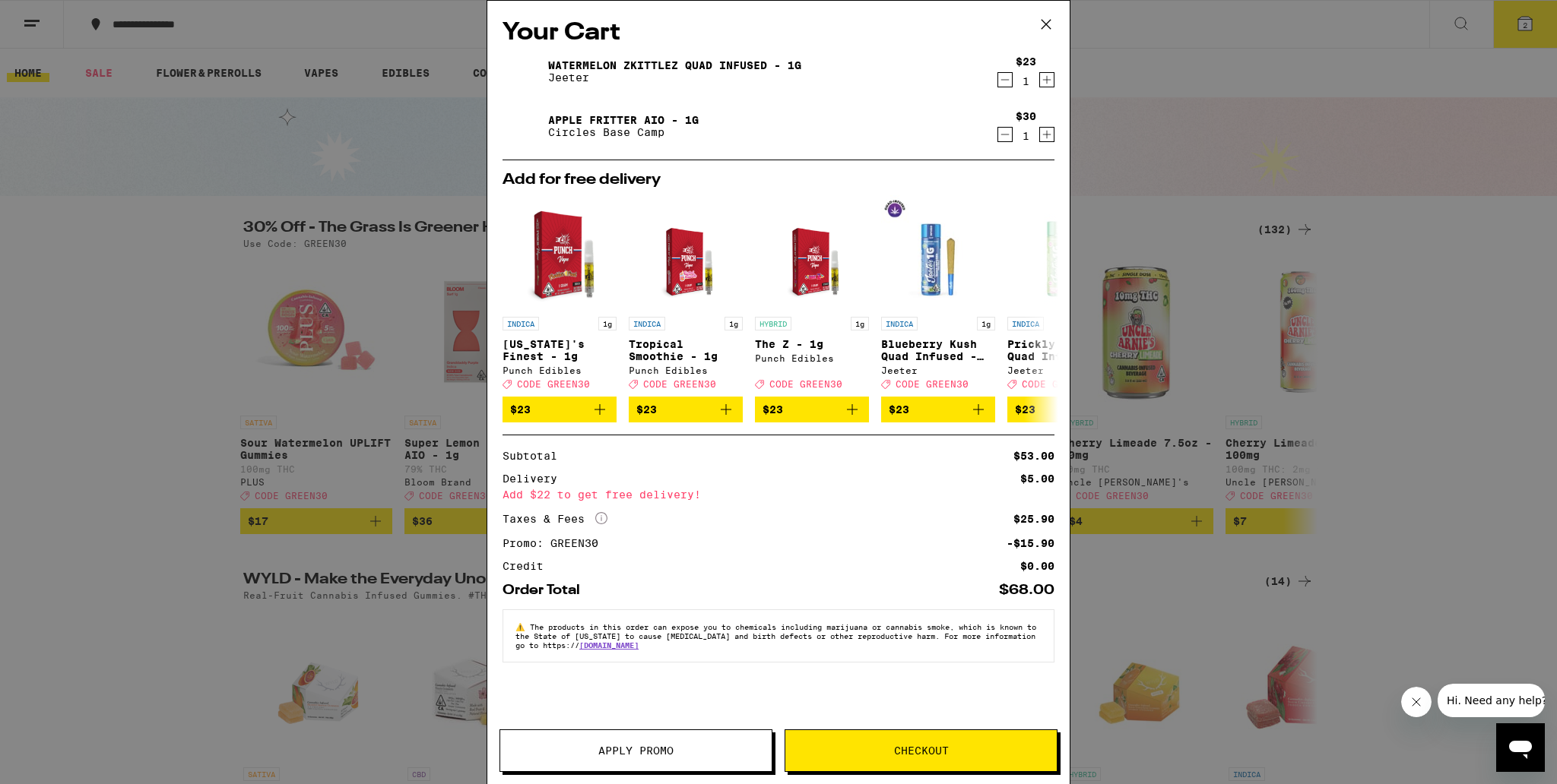
click at [796, 22] on icon at bounding box center [1046, 24] width 23 height 23
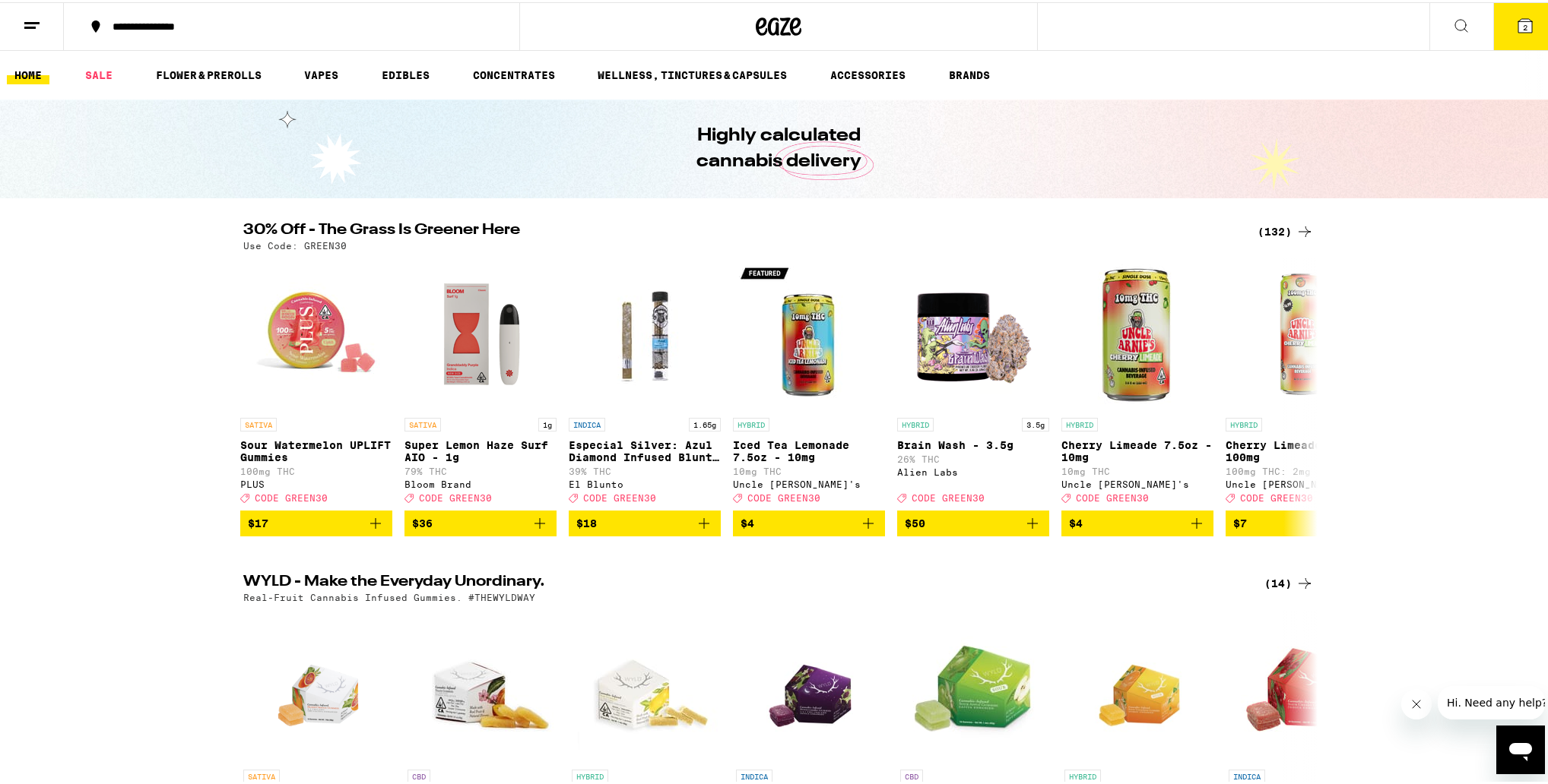
click at [796, 233] on div "(132)" at bounding box center [1285, 230] width 56 height 18
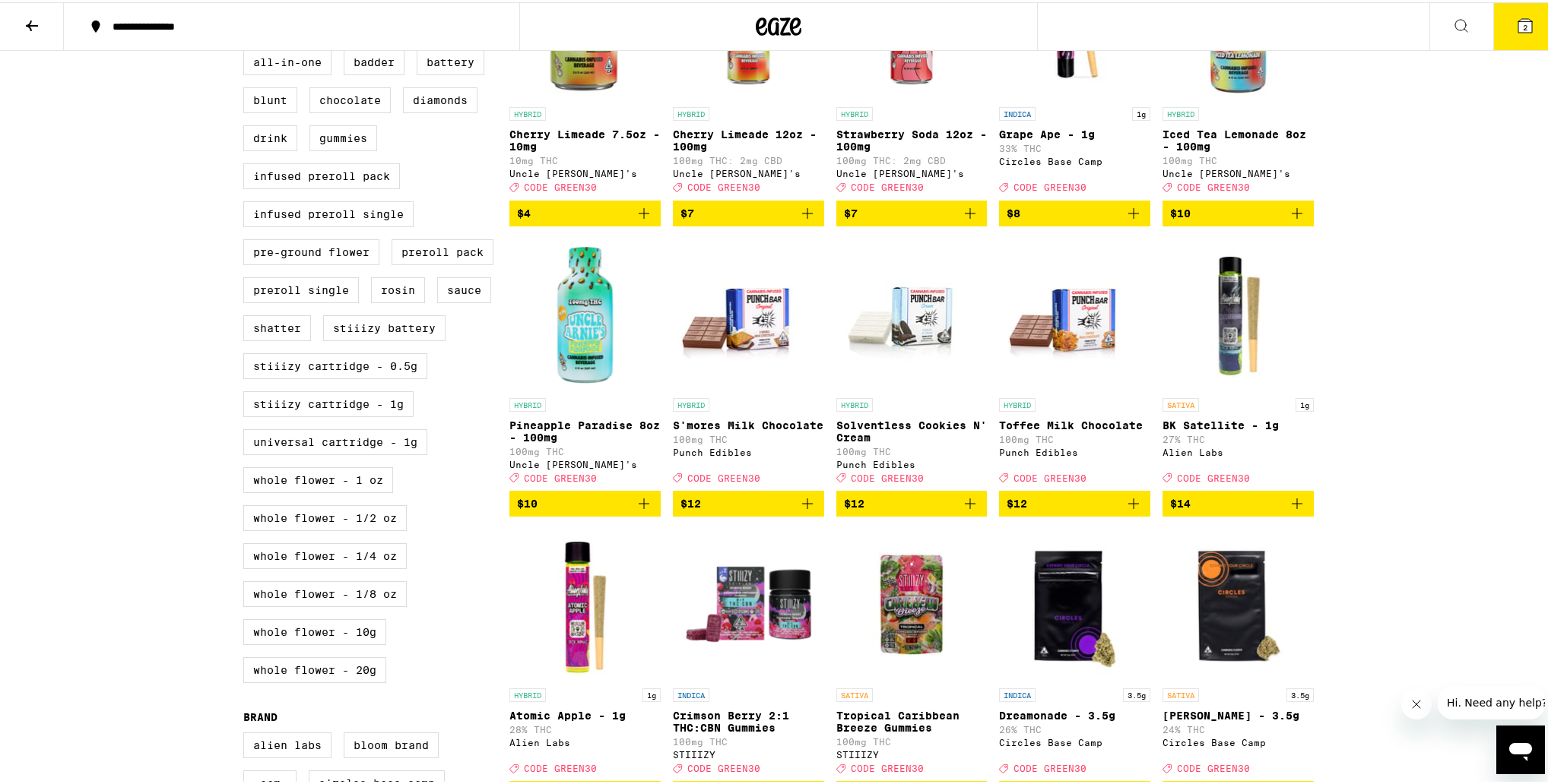
scroll to position [651, 0]
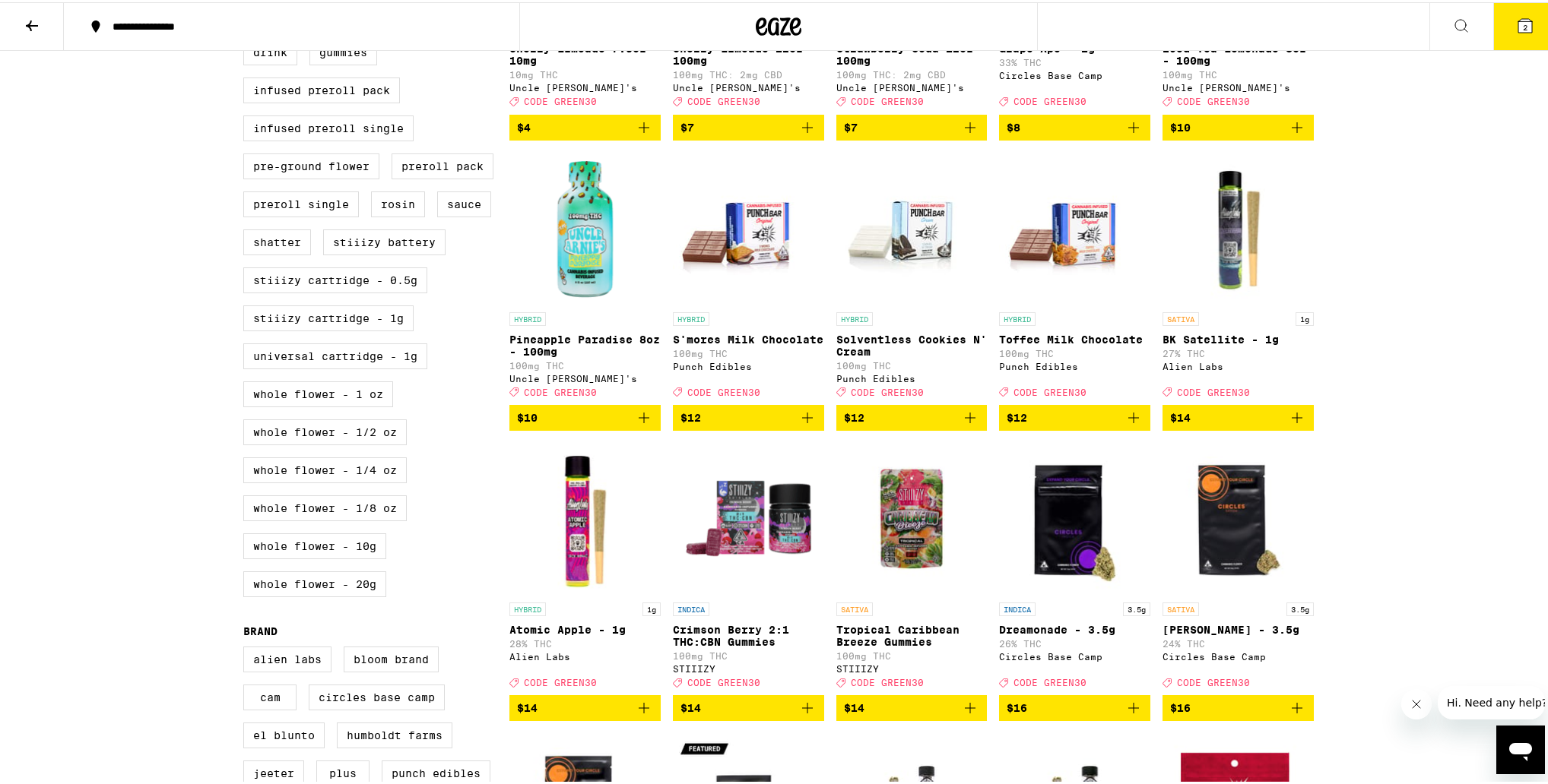
click at [796, 134] on icon "Add to bag" at bounding box center [1133, 126] width 18 height 18
click at [637, 715] on icon "Add to bag" at bounding box center [644, 706] width 18 height 18
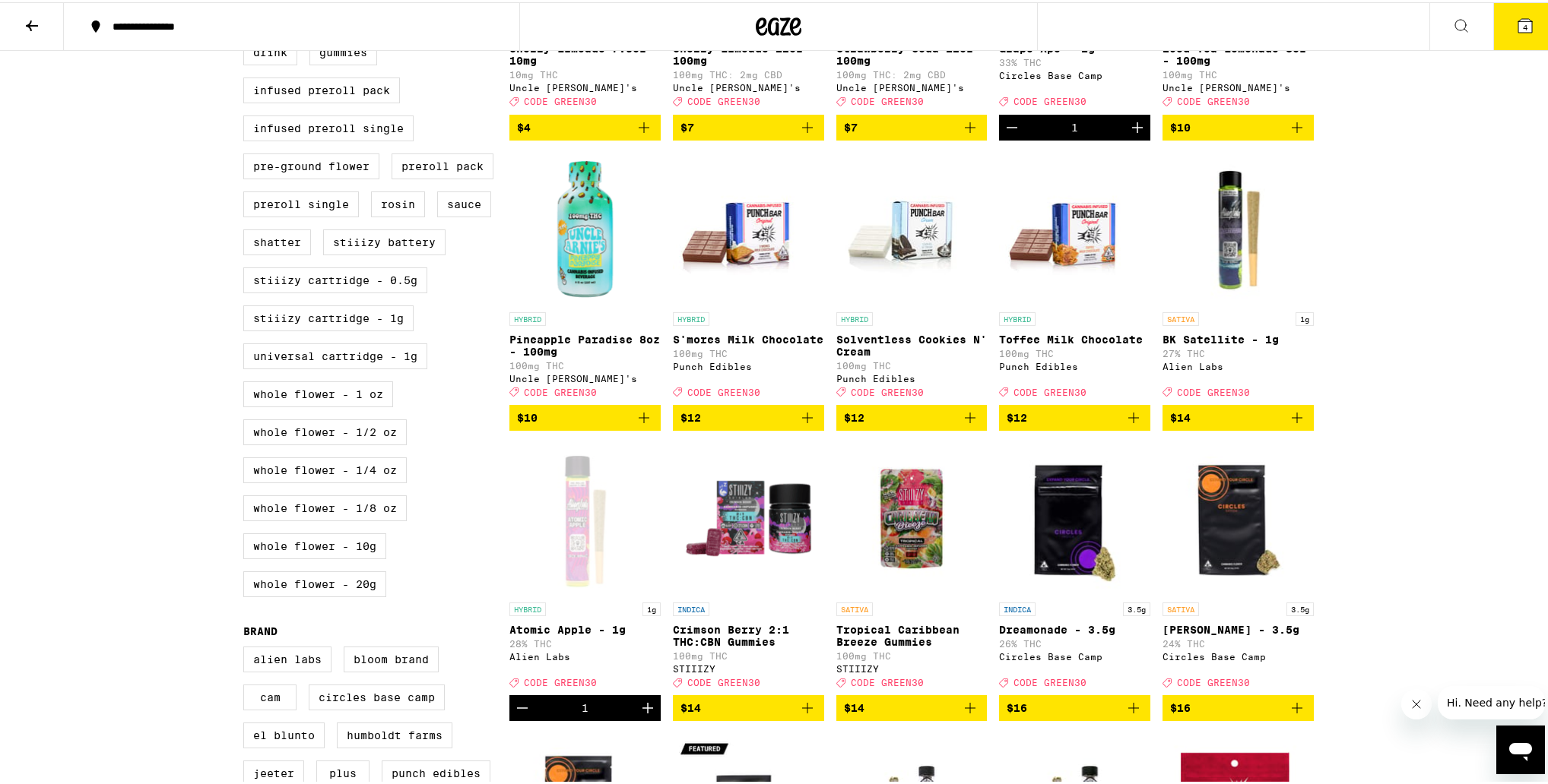
click at [796, 12] on button "4" at bounding box center [1524, 24] width 63 height 47
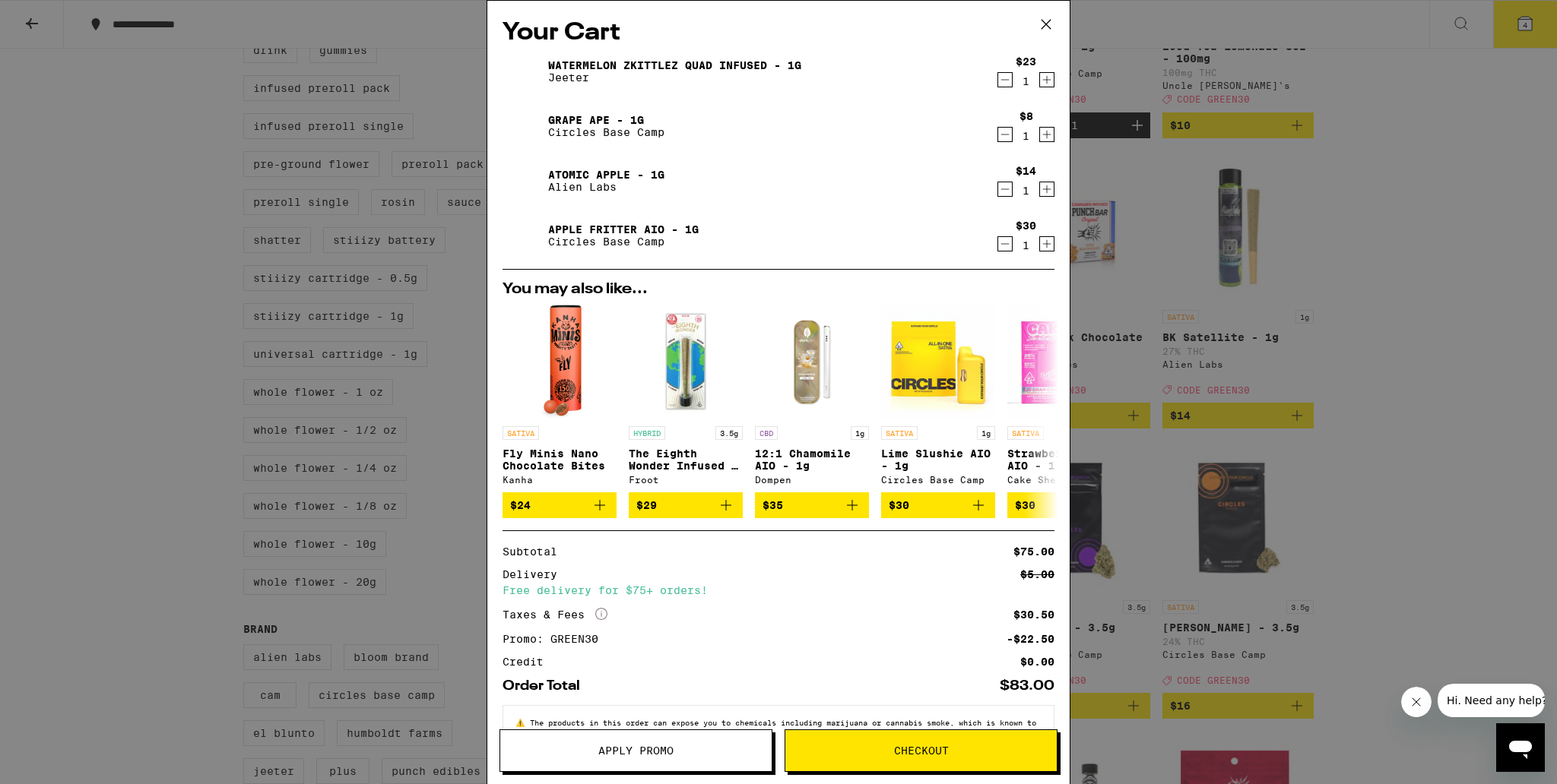
click at [796, 78] on icon "Decrement" at bounding box center [1005, 80] width 14 height 18
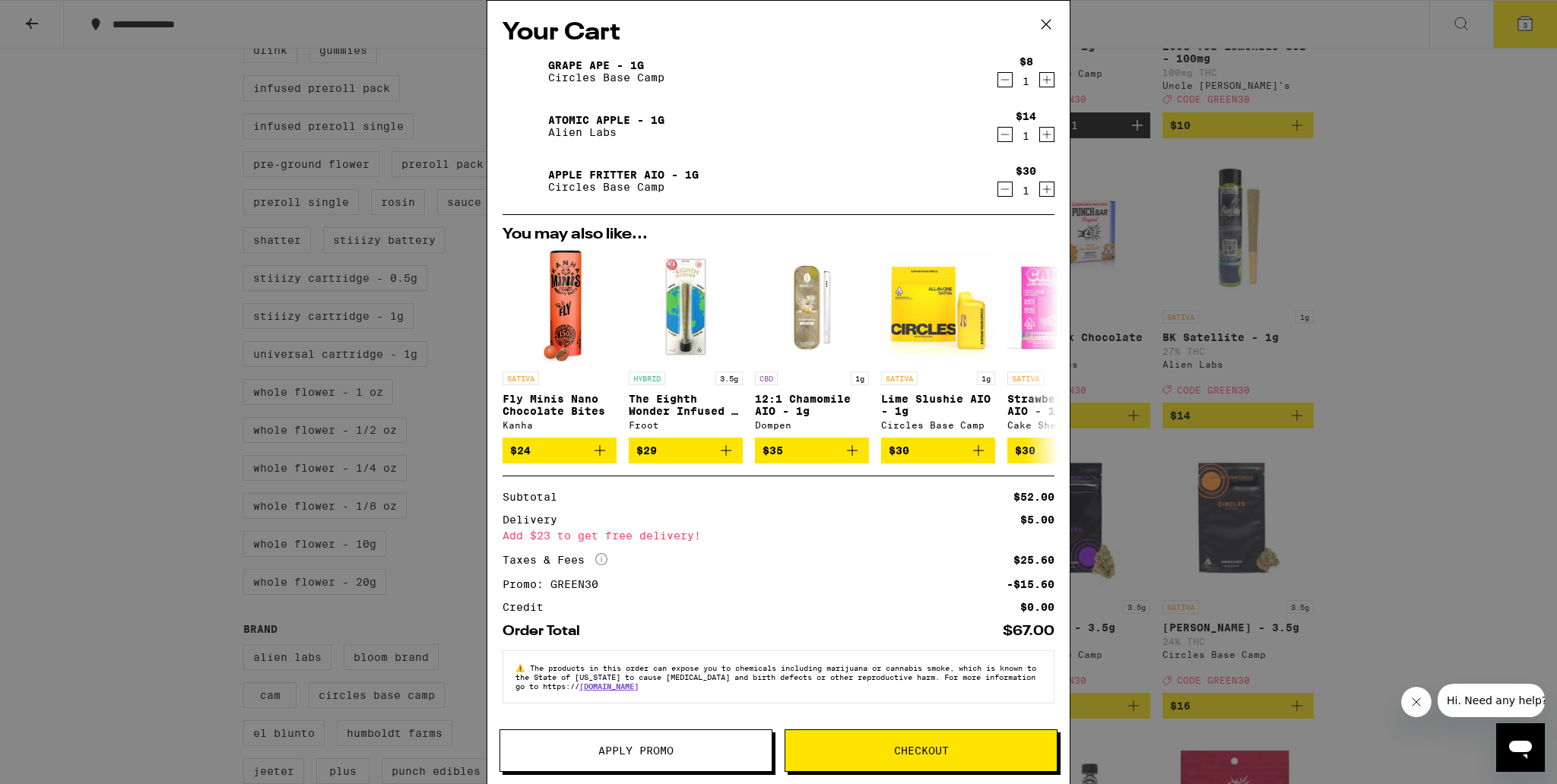
click at [470, 120] on div "Your Cart Grape Ape - 1g Circles Base Camp $8 1 Atomic Apple - 1g Alien Labs $1…" at bounding box center [778, 392] width 1557 height 784
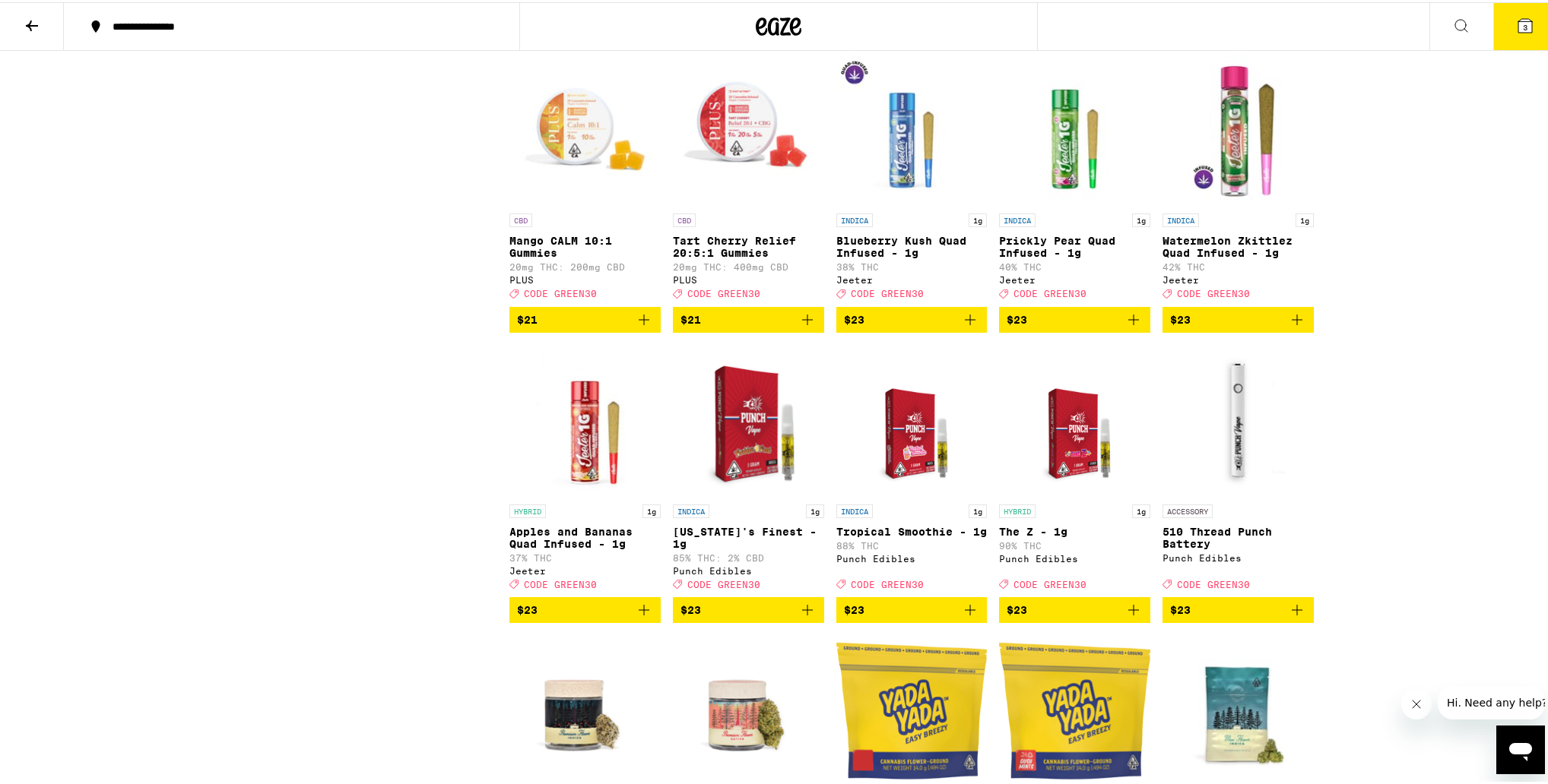
scroll to position [2785, 0]
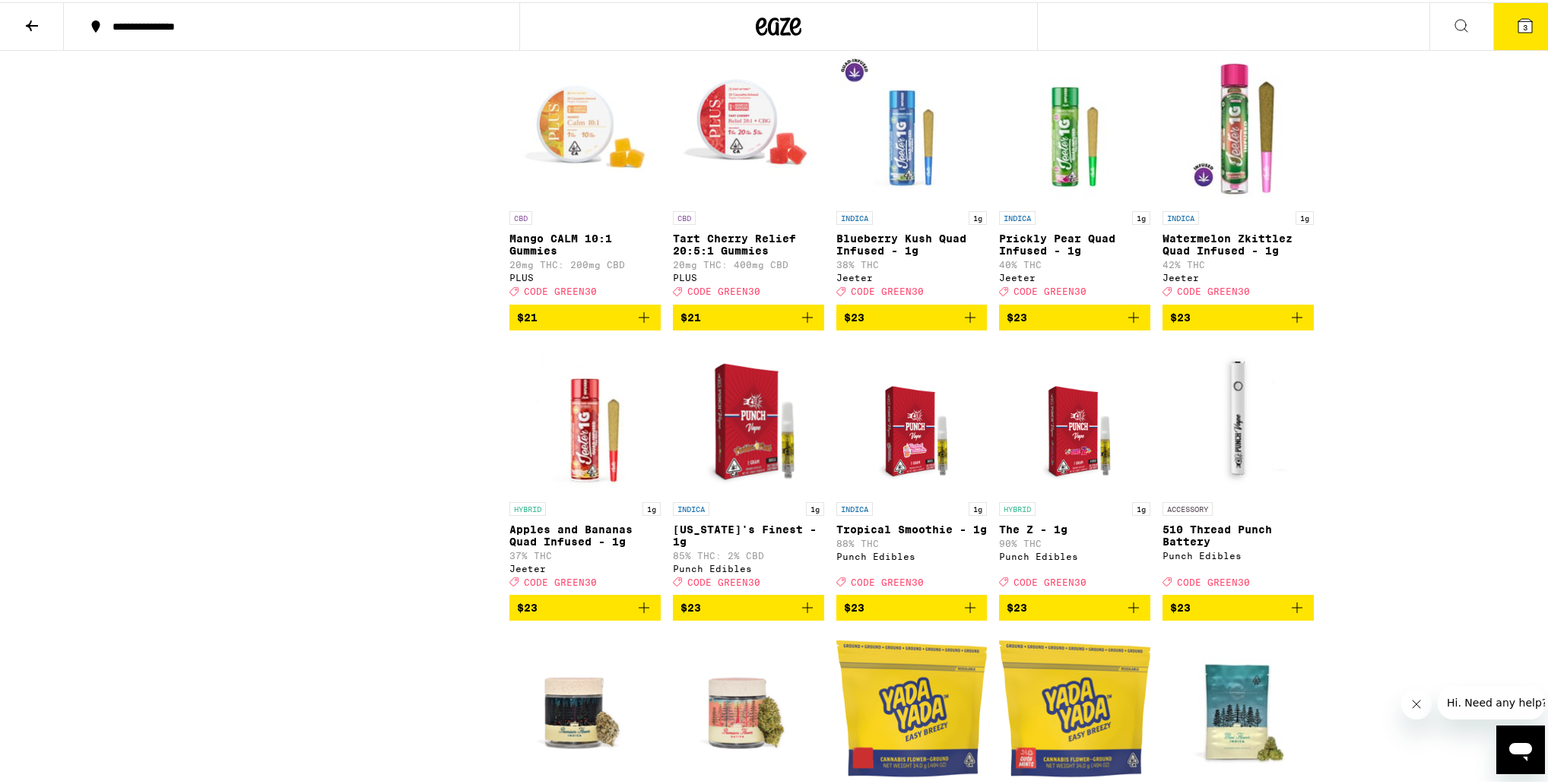
click at [796, 324] on icon "Add to bag" at bounding box center [1297, 315] width 18 height 18
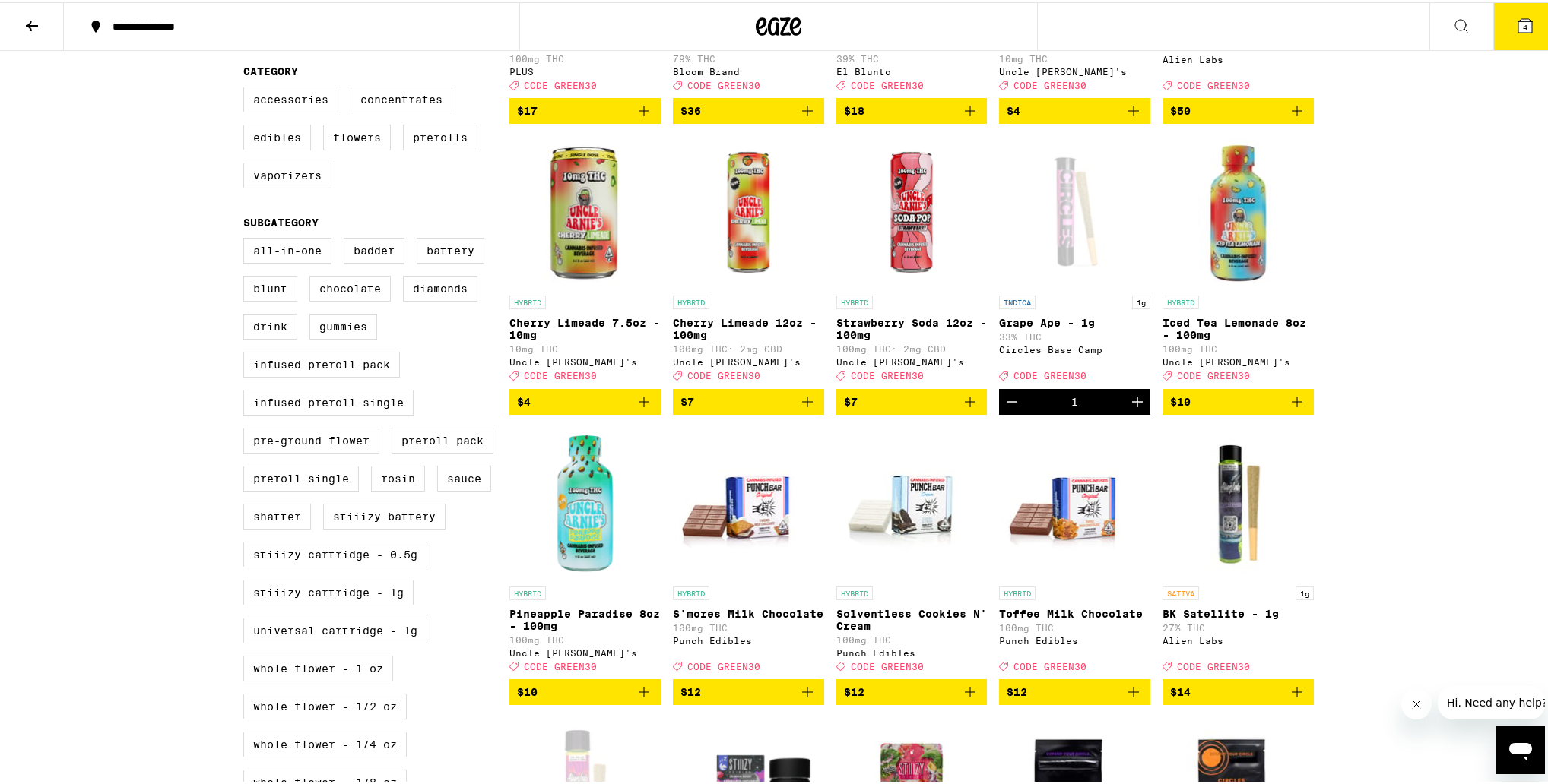
scroll to position [0, 0]
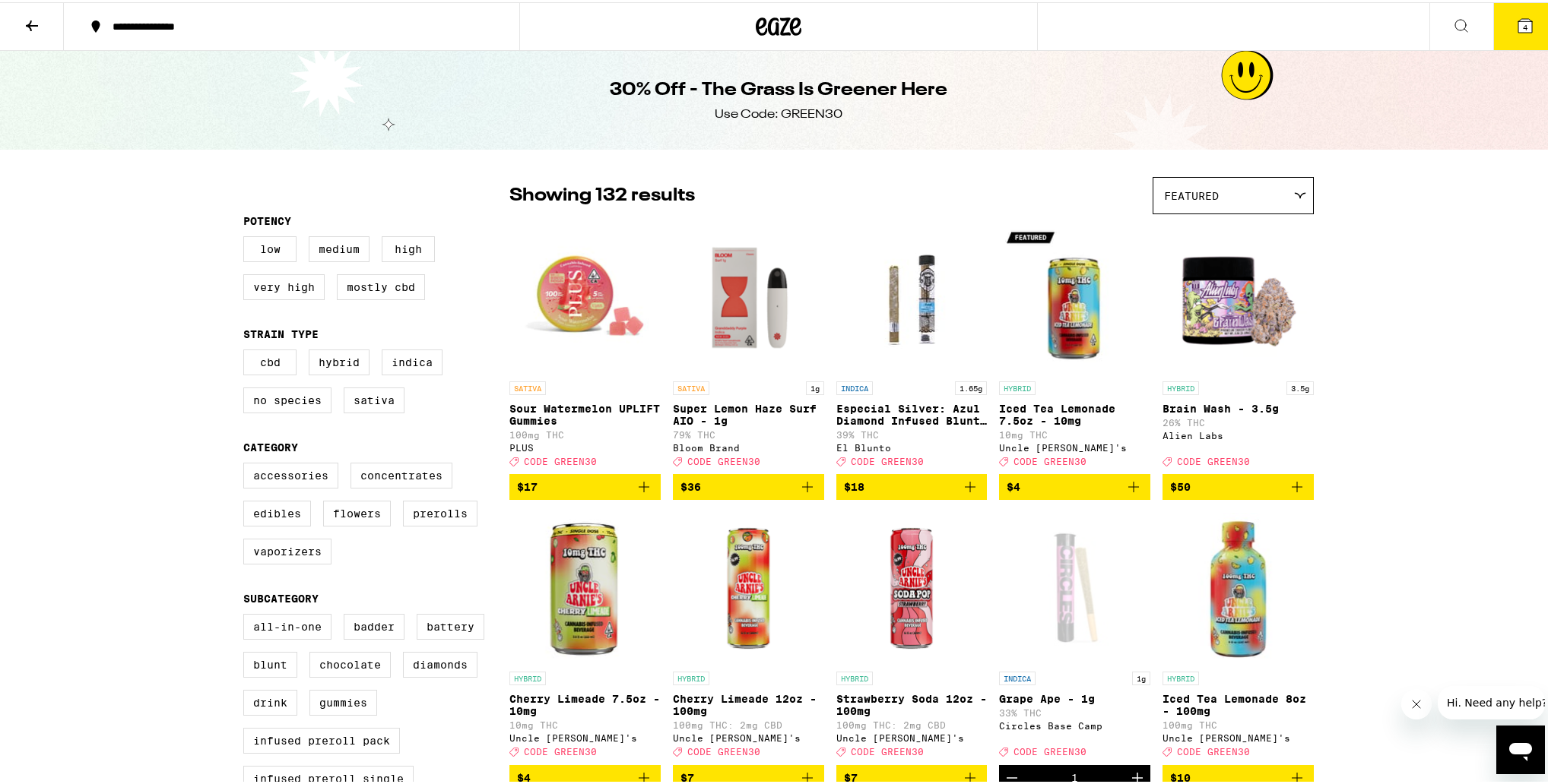
click at [796, 12] on button "4" at bounding box center [1524, 24] width 63 height 47
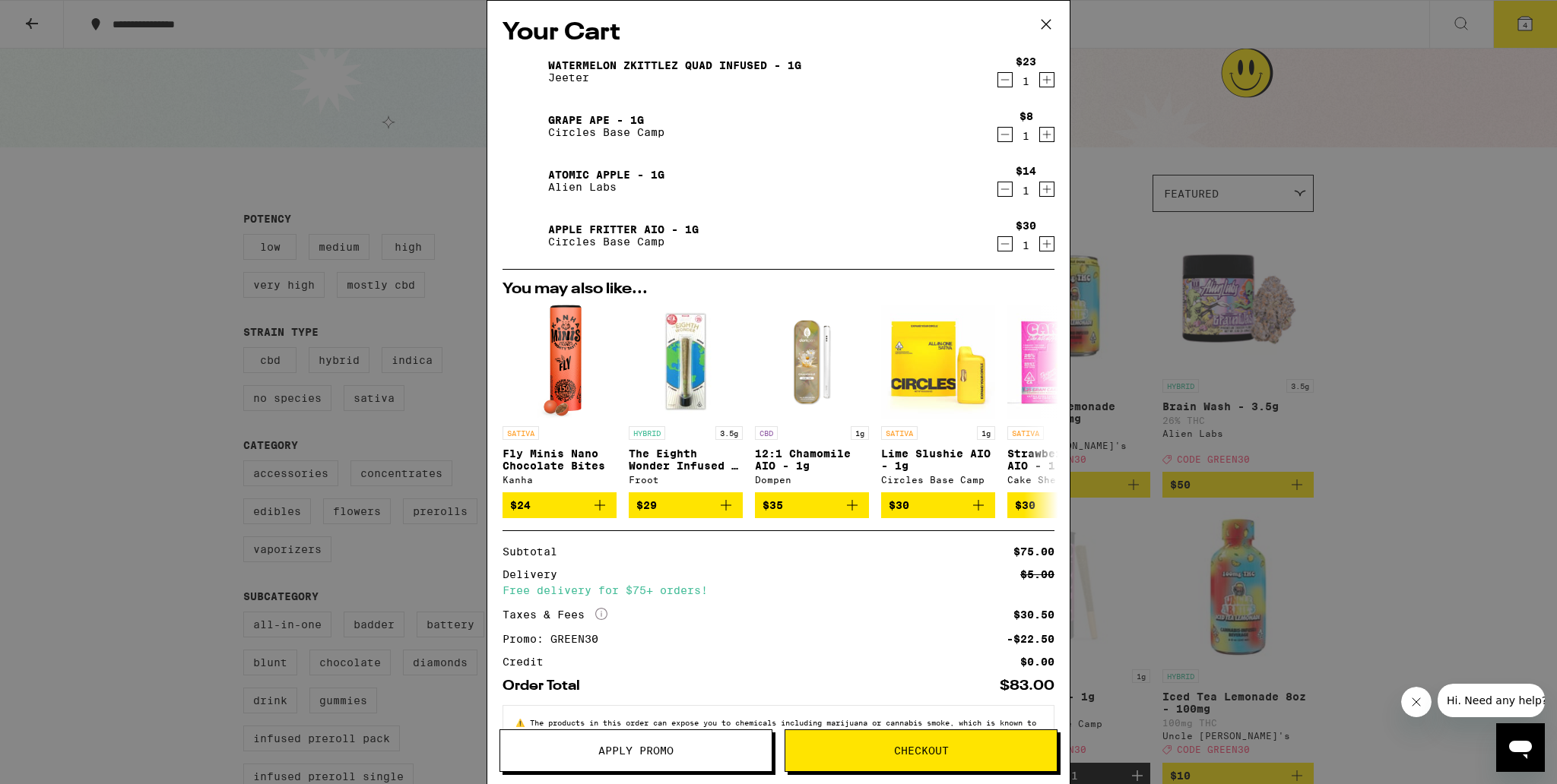
click at [796, 187] on icon "Decrement" at bounding box center [1005, 189] width 14 height 18
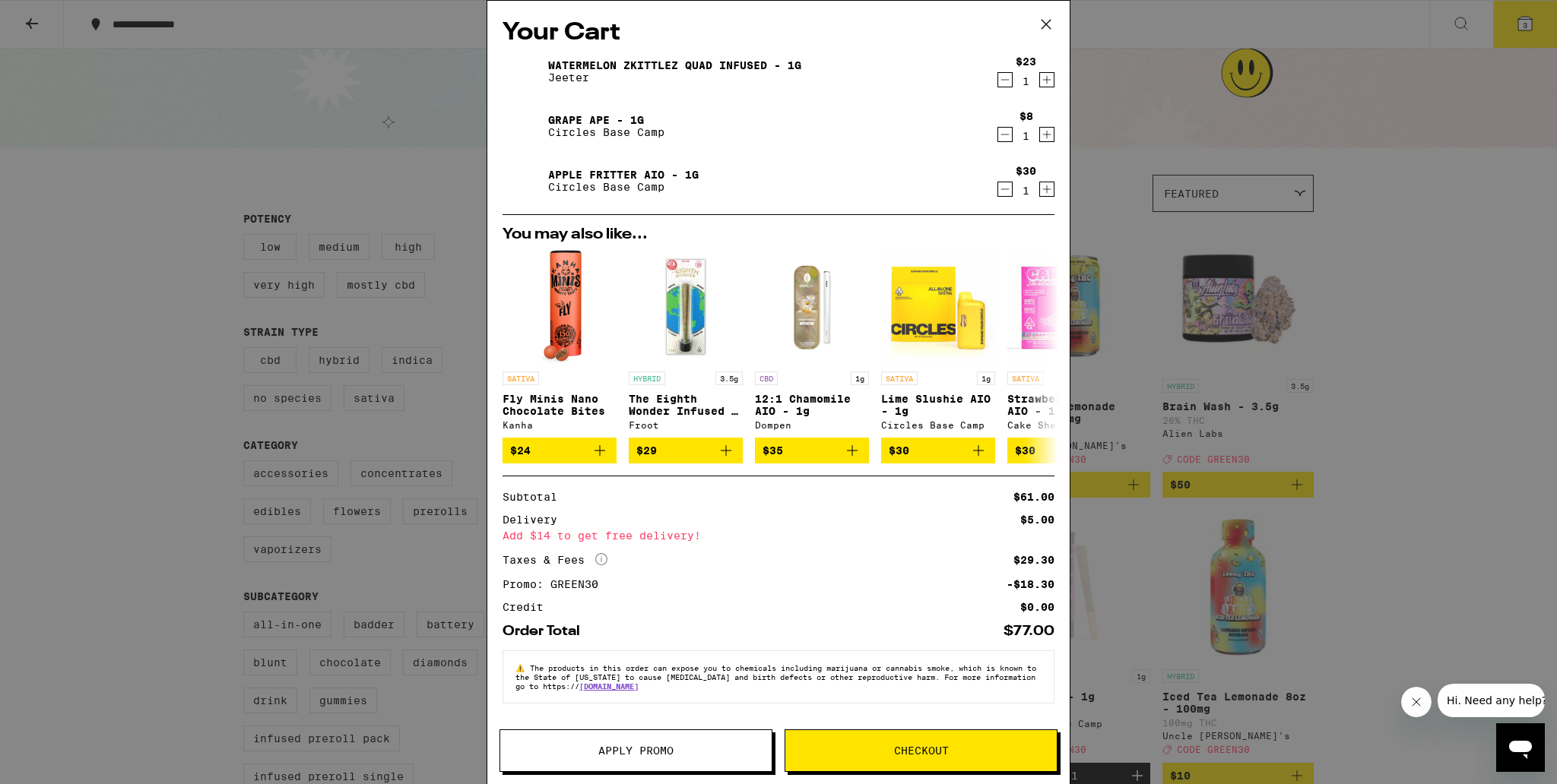
click at [796, 763] on button "Checkout" at bounding box center [920, 751] width 273 height 42
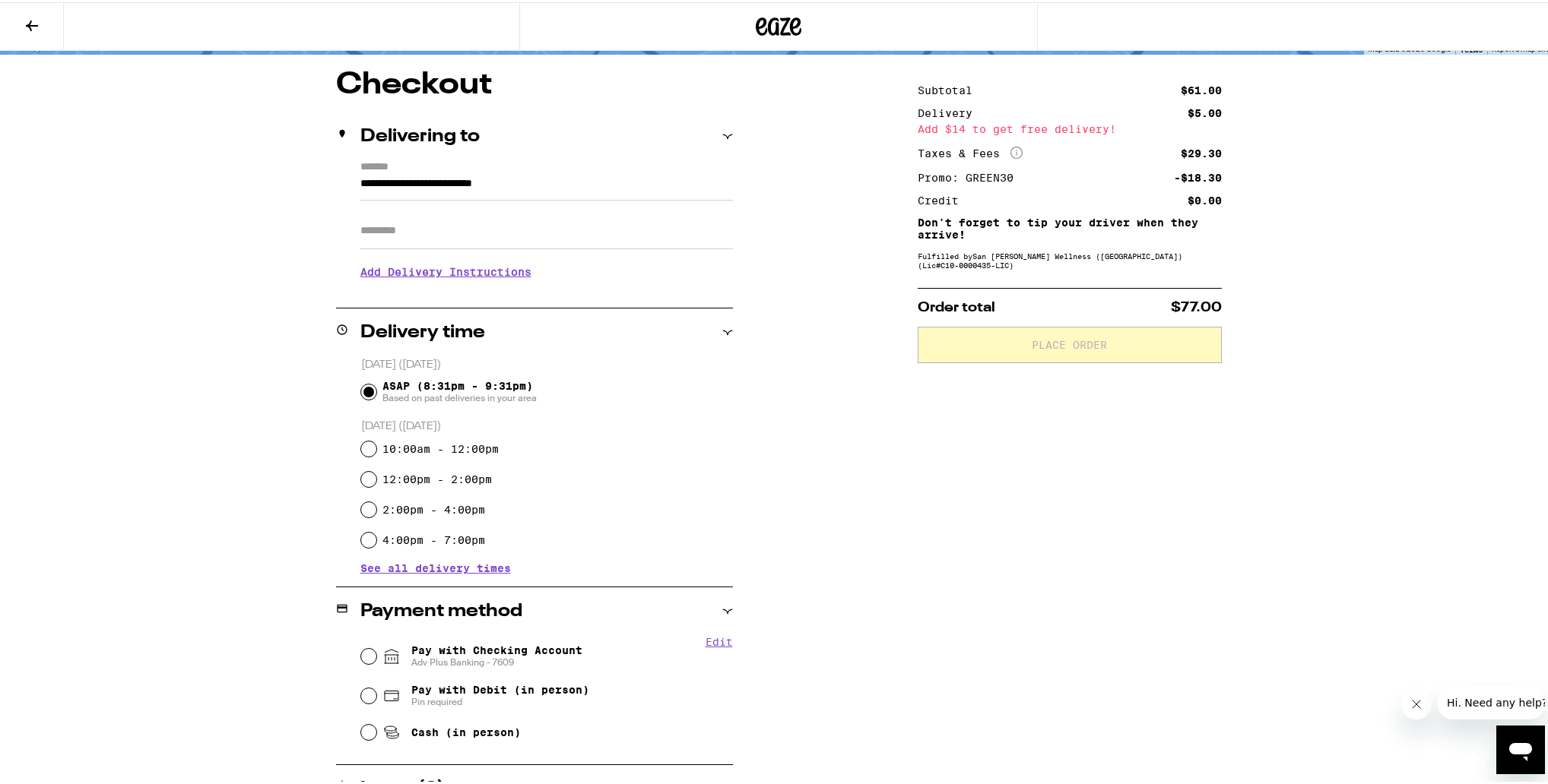
scroll to position [210, 0]
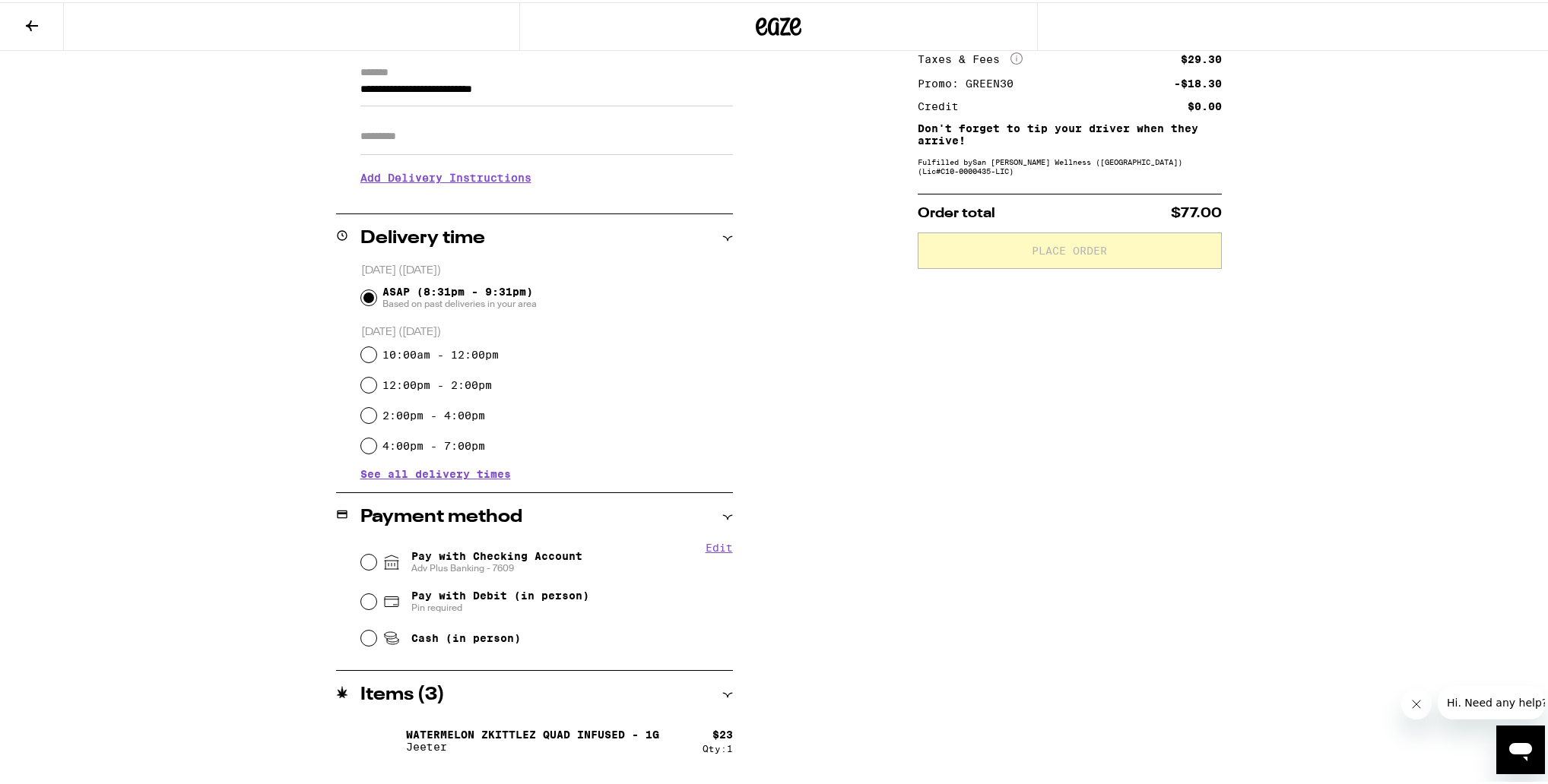
click at [547, 566] on span "Adv Plus Banking - 7609" at bounding box center [496, 565] width 171 height 12
click at [376, 566] on input "Pay with Checking Account Adv Plus Banking - 7609" at bounding box center [369, 560] width 16 height 16
radio input "true"
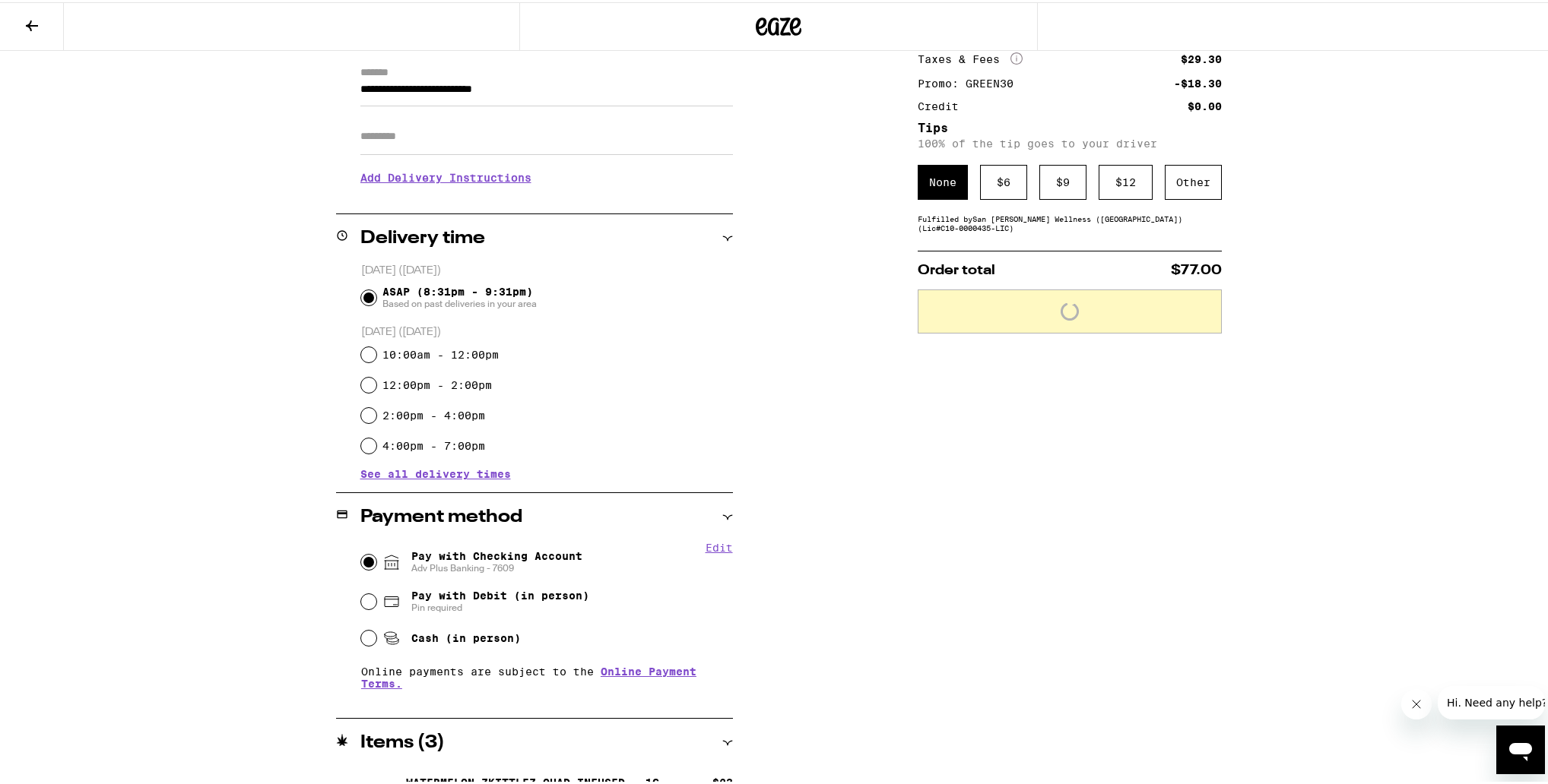
scroll to position [356, 0]
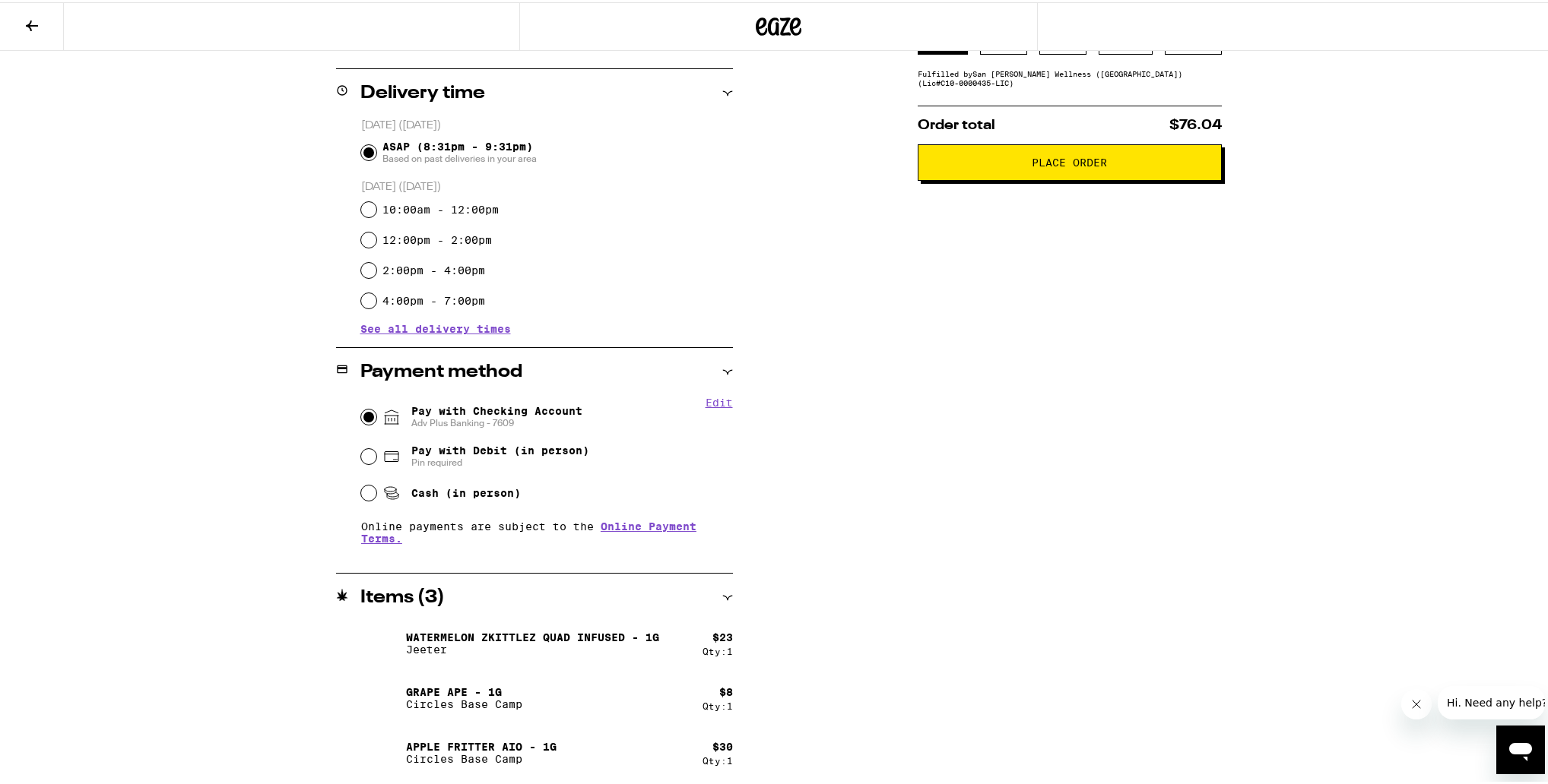
click at [796, 149] on button "Place Order" at bounding box center [1069, 161] width 304 height 37
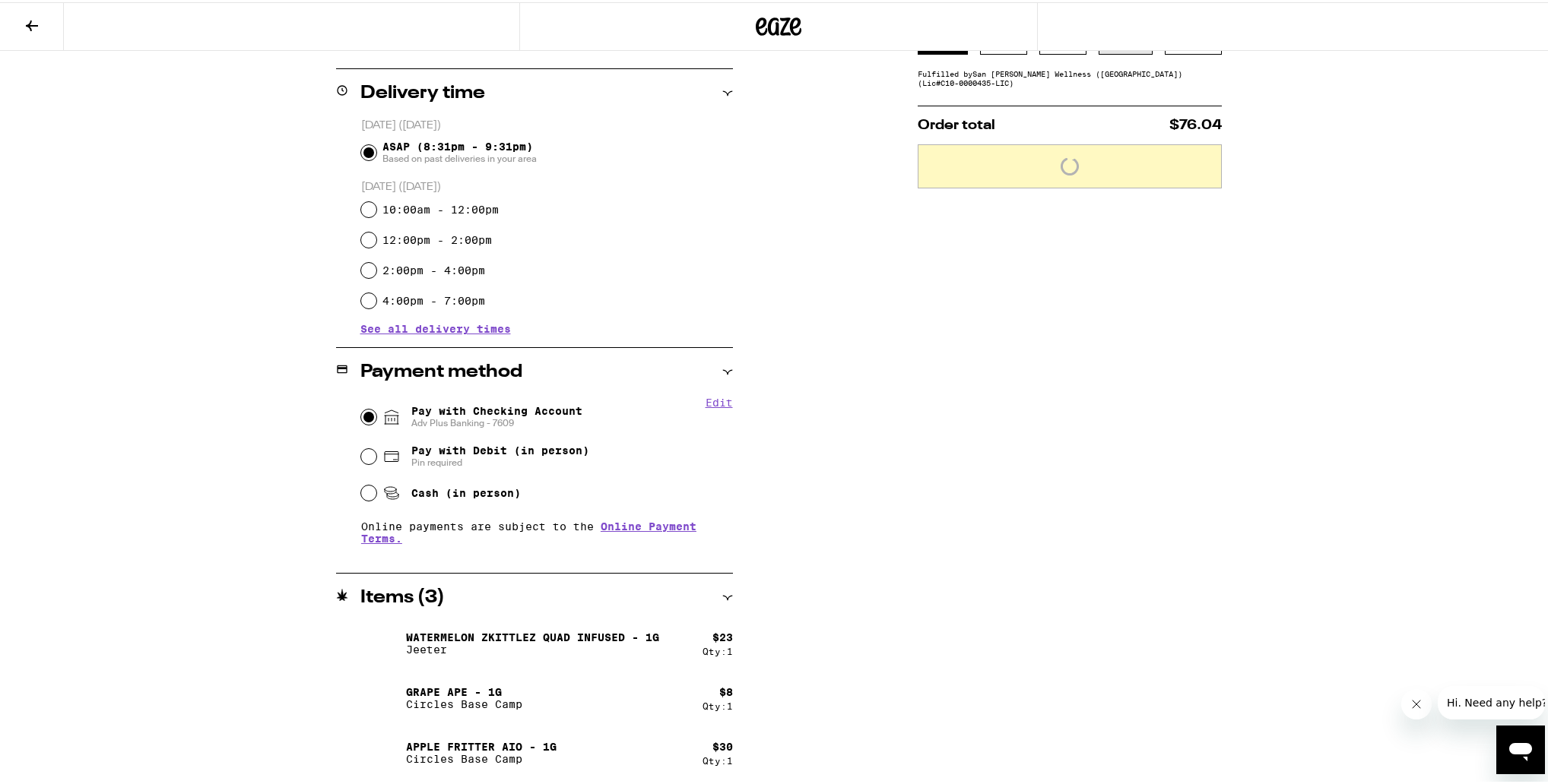
click at [796, 49] on div "$ 12" at bounding box center [1125, 35] width 54 height 35
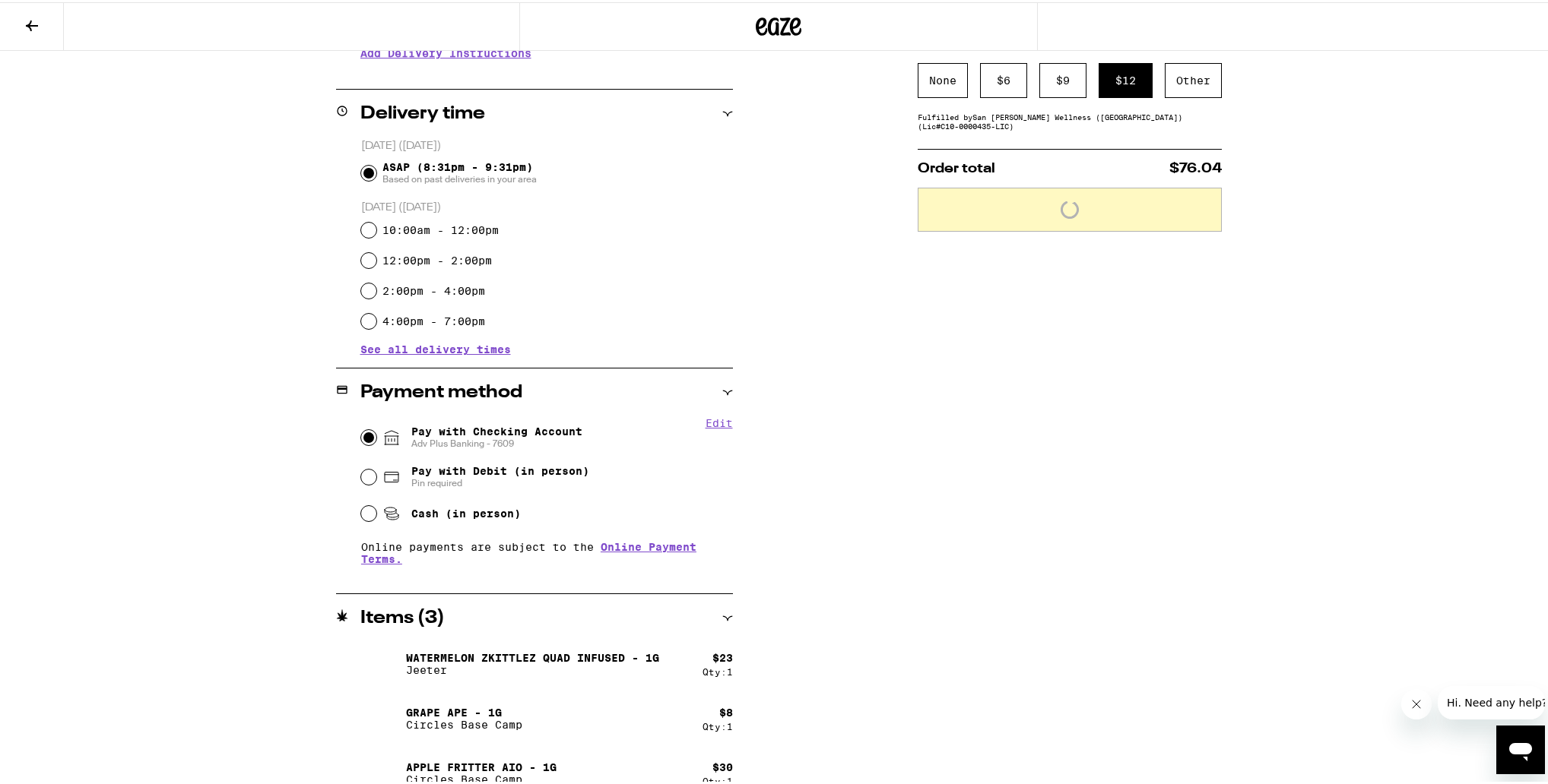
scroll to position [333, 0]
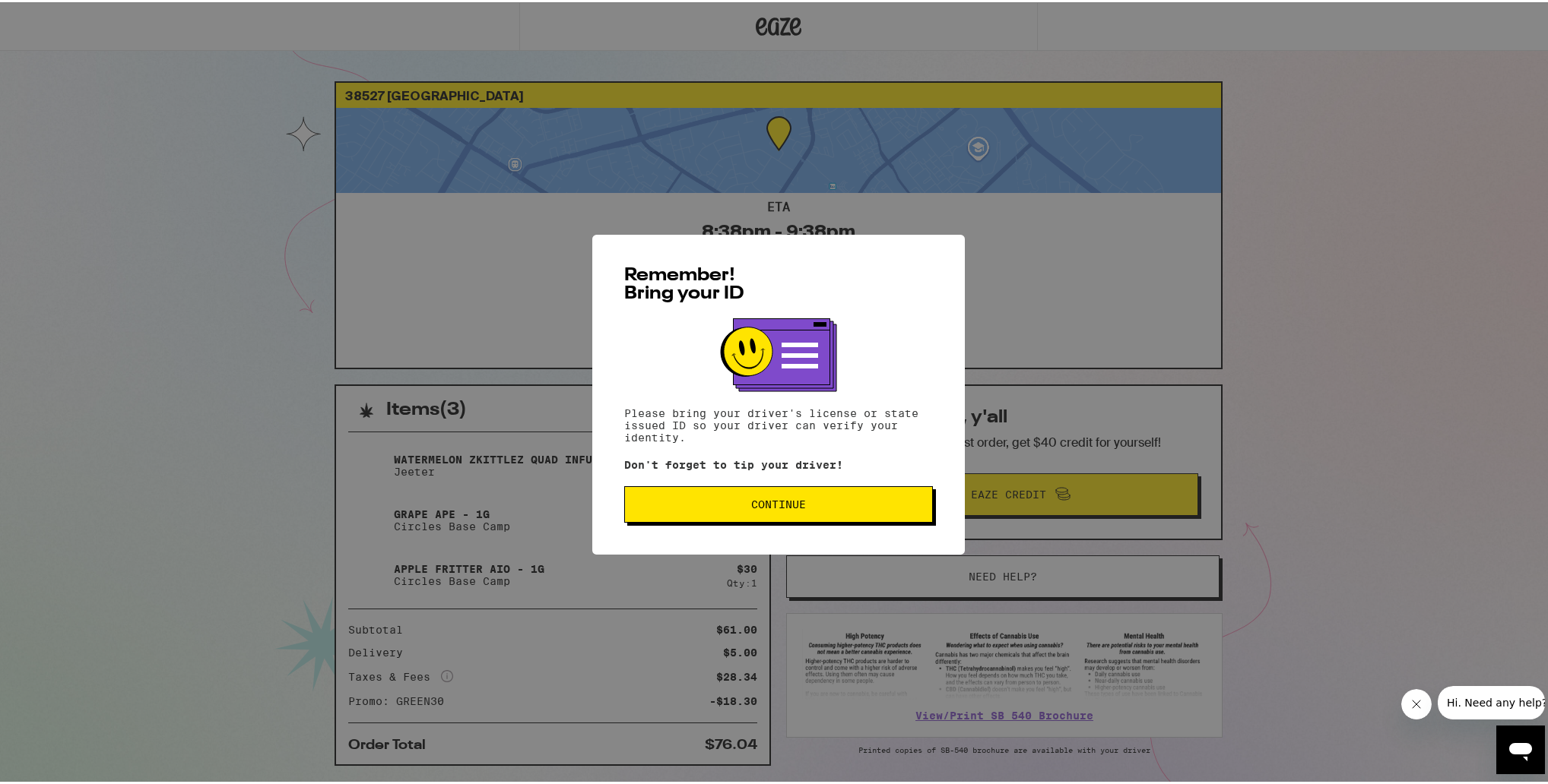
click at [796, 512] on button "Continue" at bounding box center [779, 503] width 309 height 37
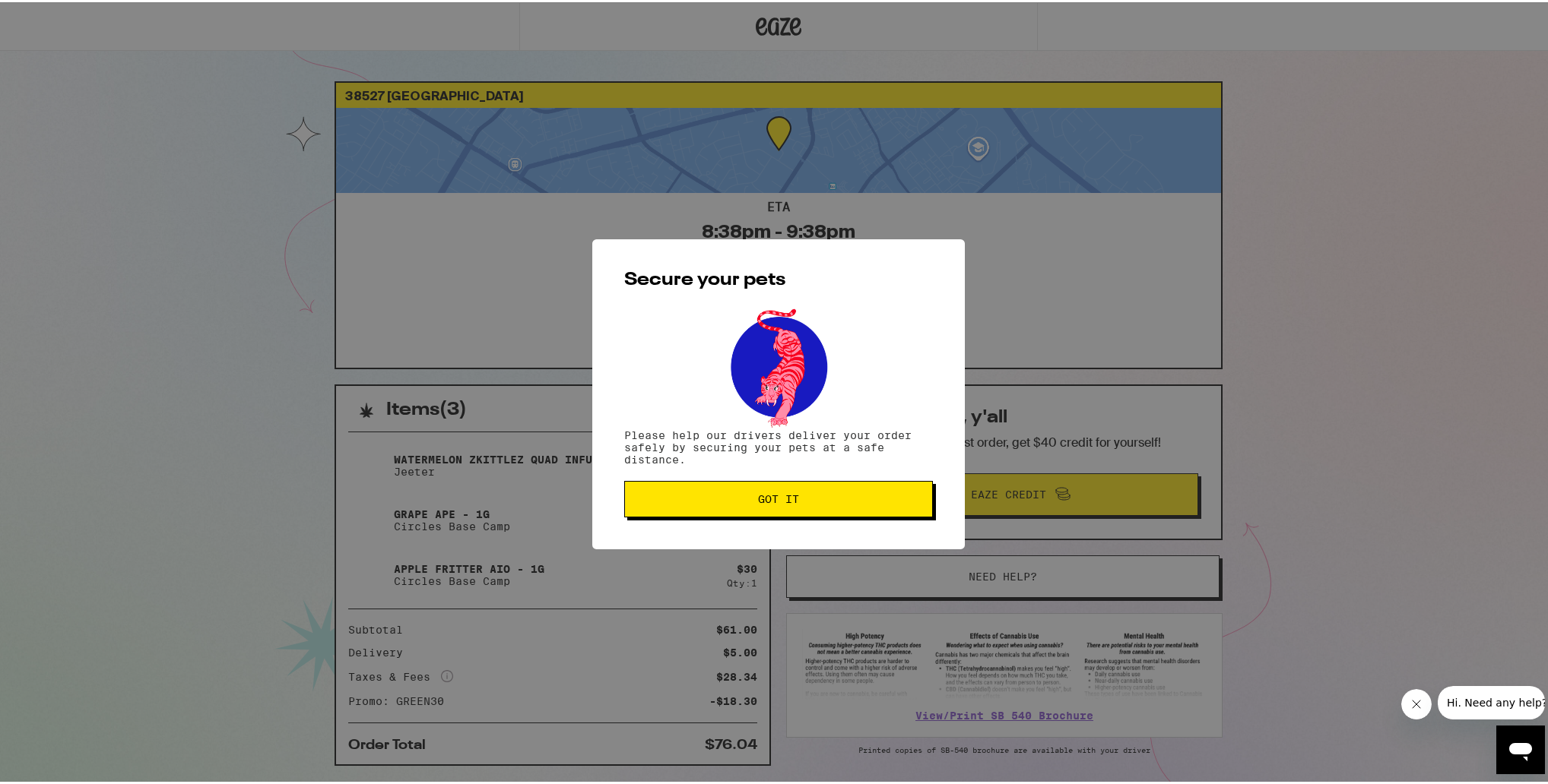
click at [796, 512] on button "Got it" at bounding box center [779, 497] width 309 height 37
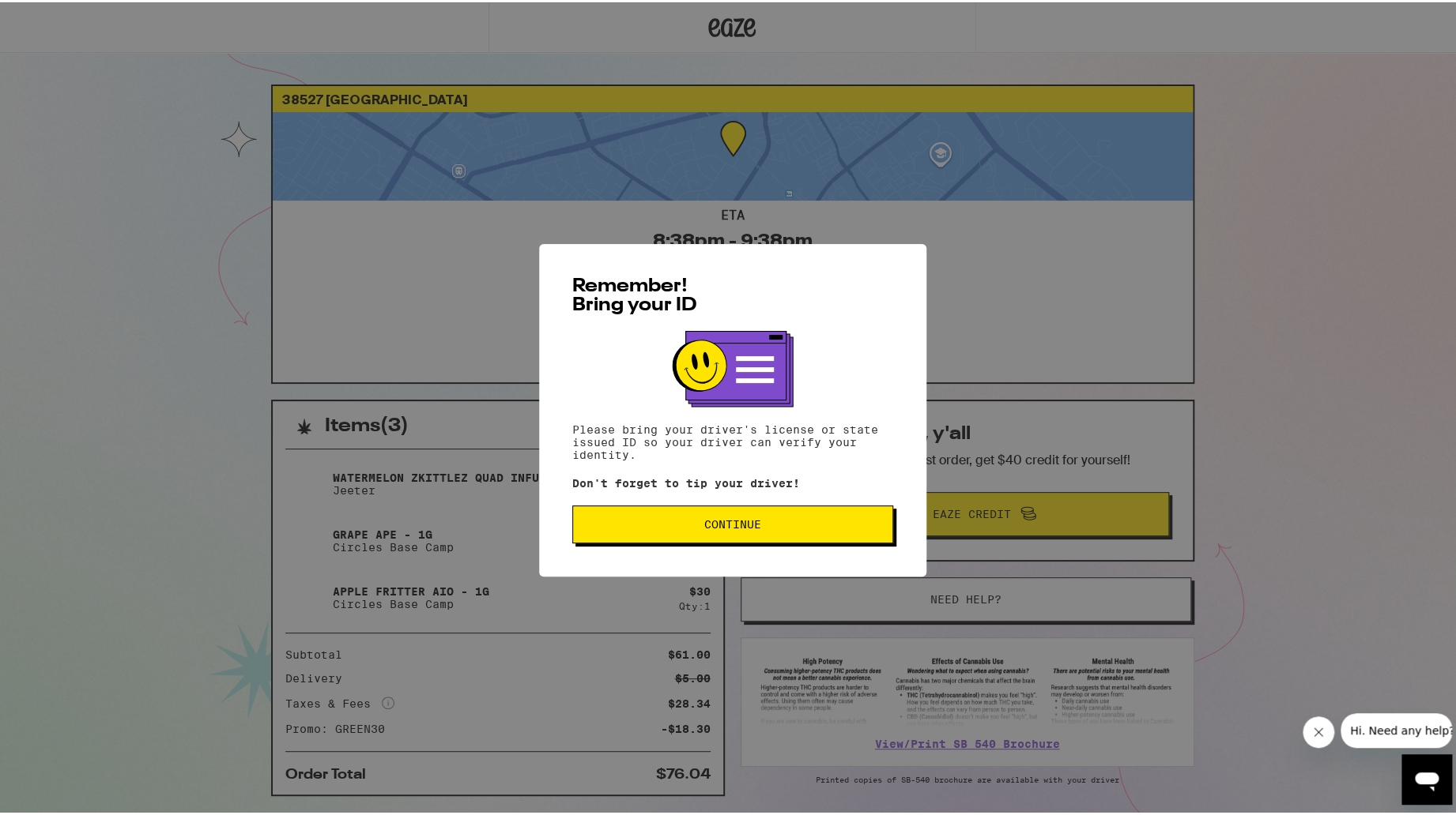
click at [812, 531] on button "Continue" at bounding box center [733, 523] width 321 height 38
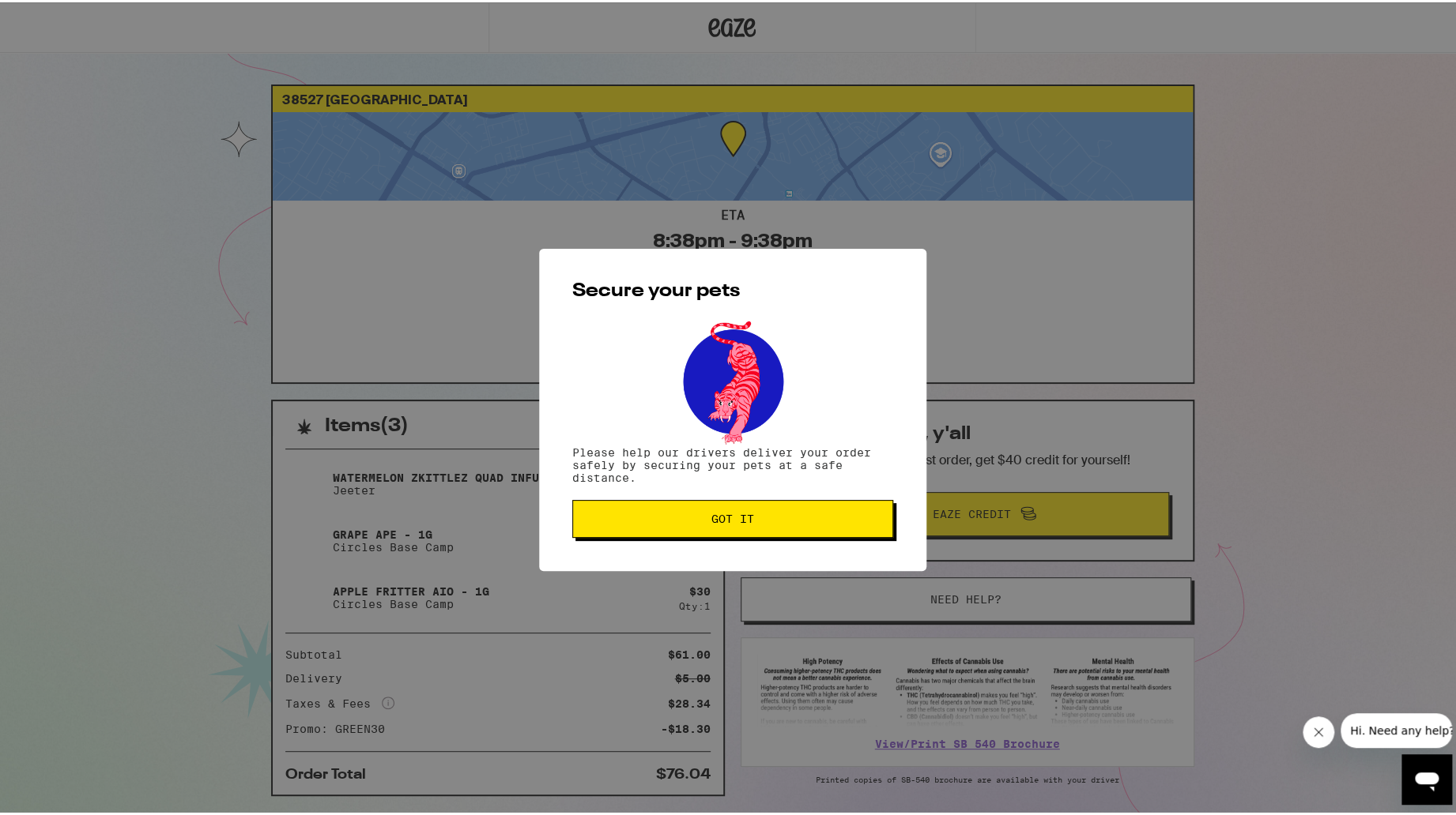
click at [812, 531] on button "Got it" at bounding box center [733, 517] width 321 height 38
